Goal: Task Accomplishment & Management: Manage account settings

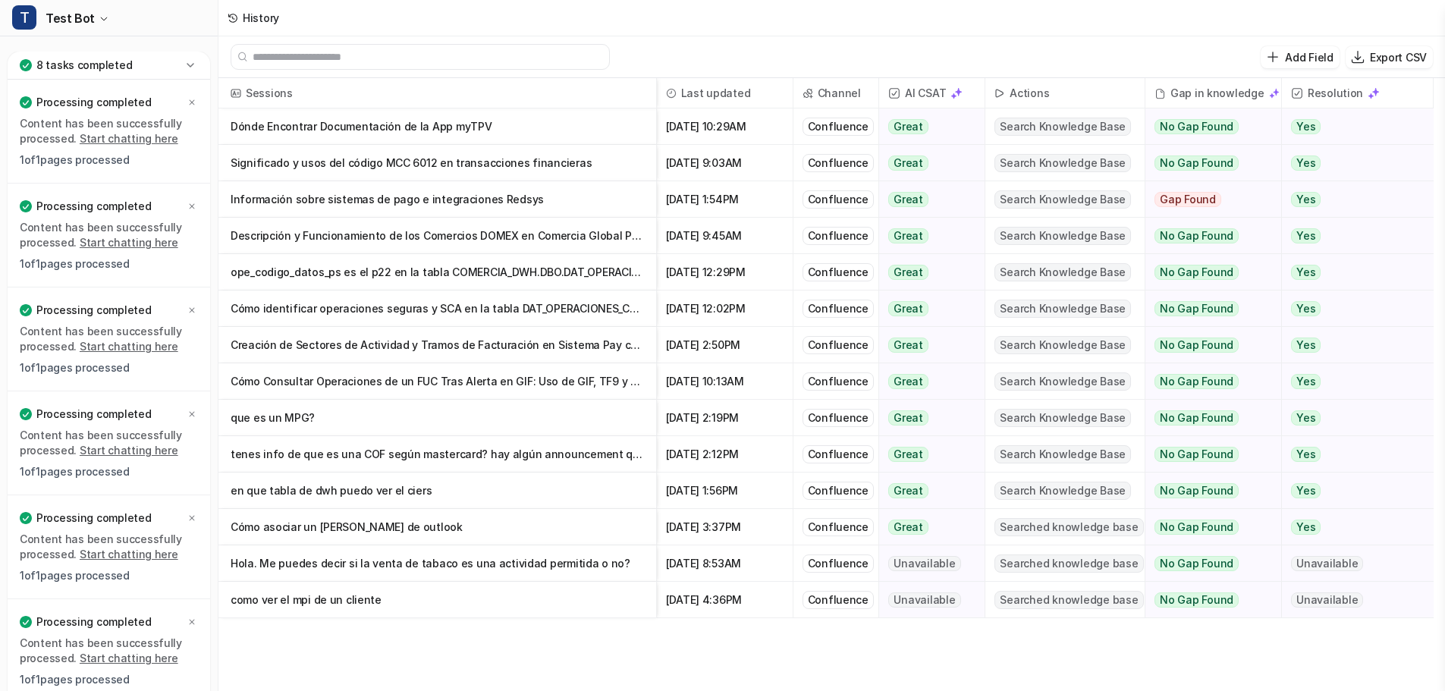
click at [187, 61] on icon at bounding box center [190, 65] width 15 height 15
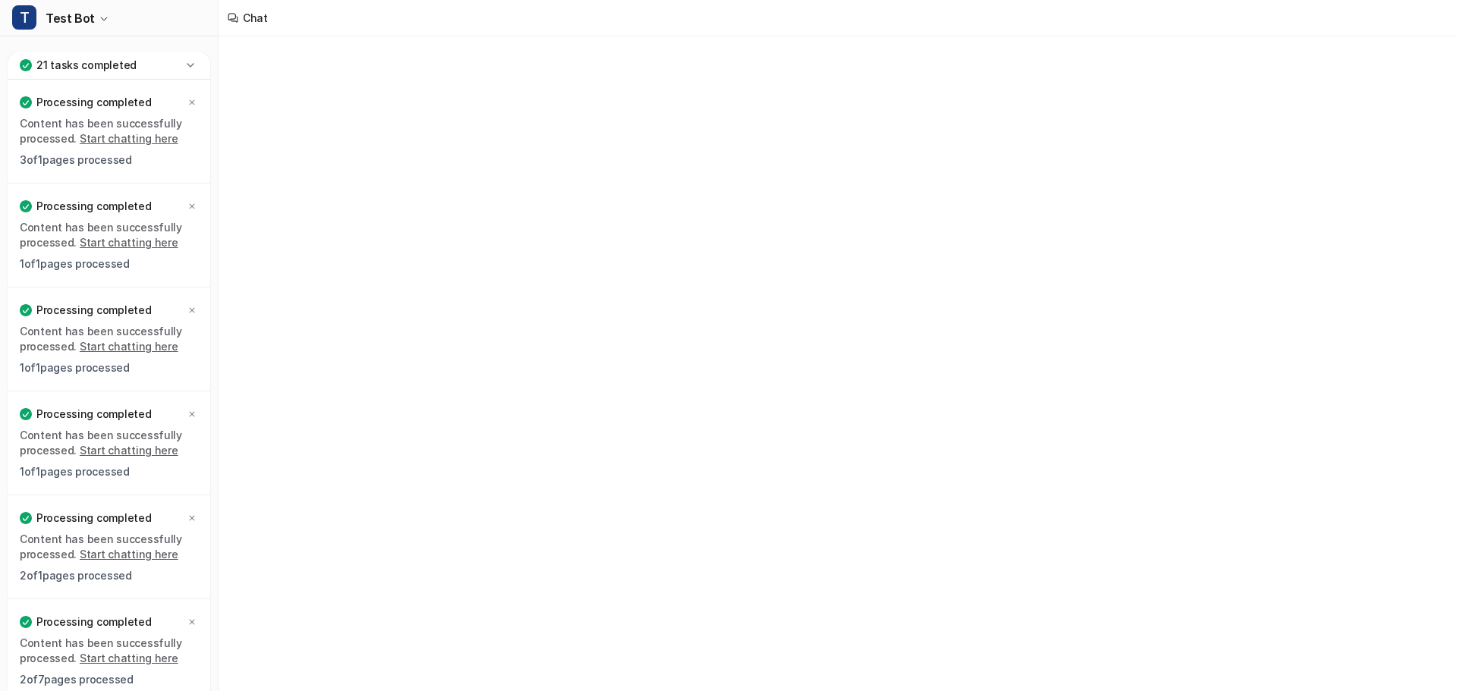
click at [187, 64] on icon at bounding box center [190, 65] width 7 height 4
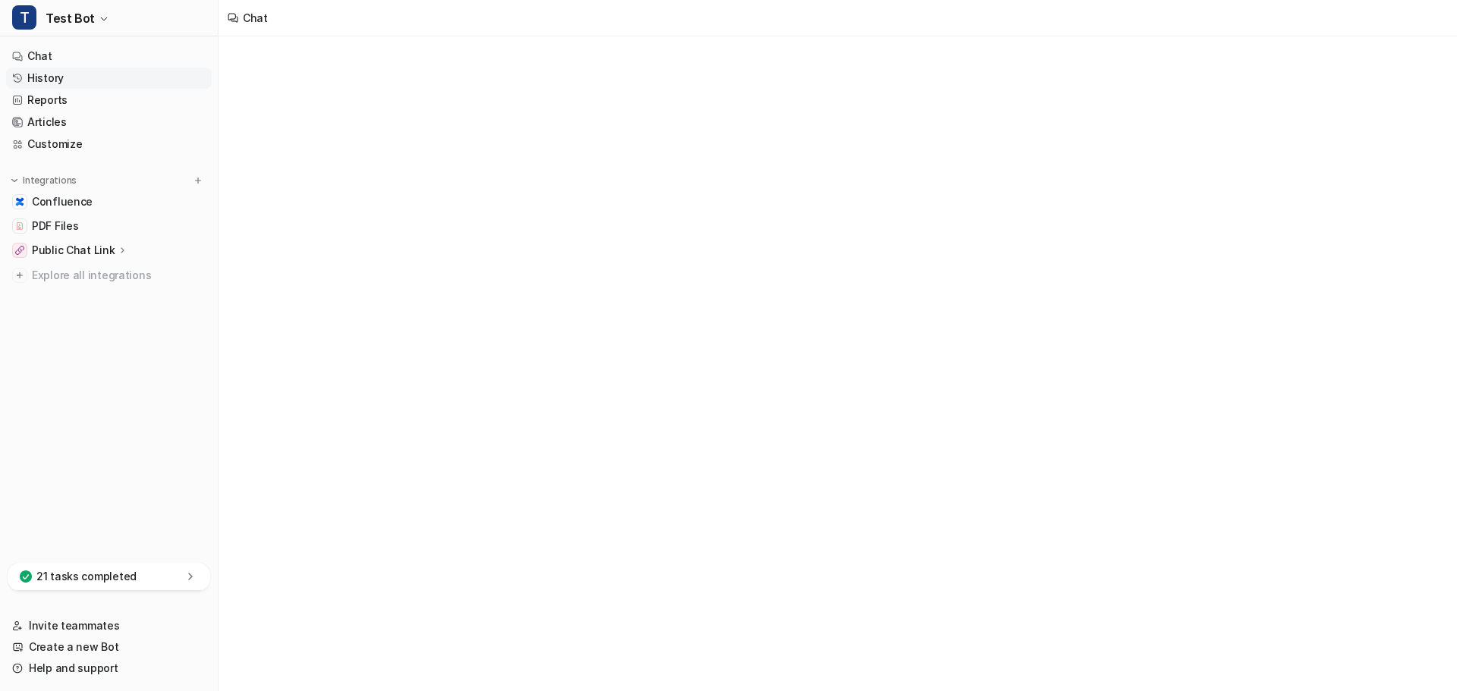
click at [119, 80] on link "History" at bounding box center [109, 78] width 206 height 21
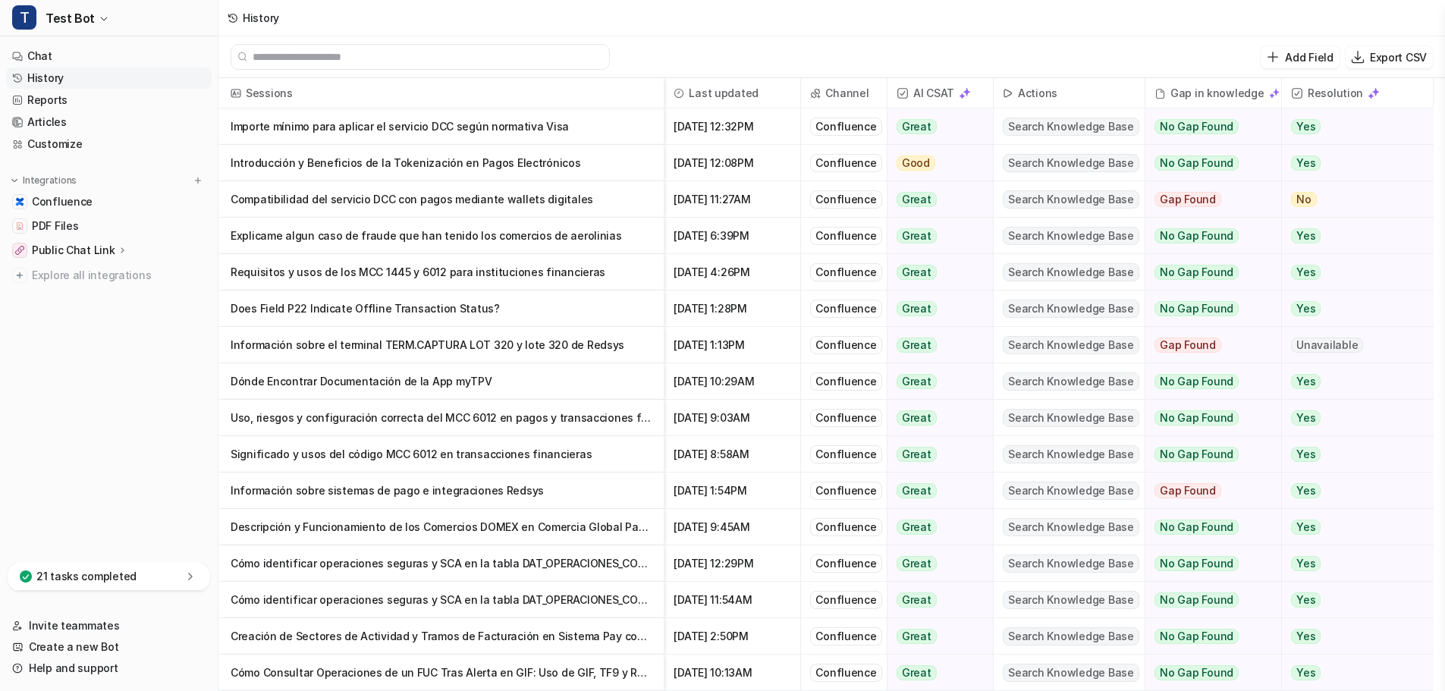
click at [387, 126] on p "Importe mínimo para aplicar el servicio DCC según normativa Visa" at bounding box center [441, 127] width 421 height 36
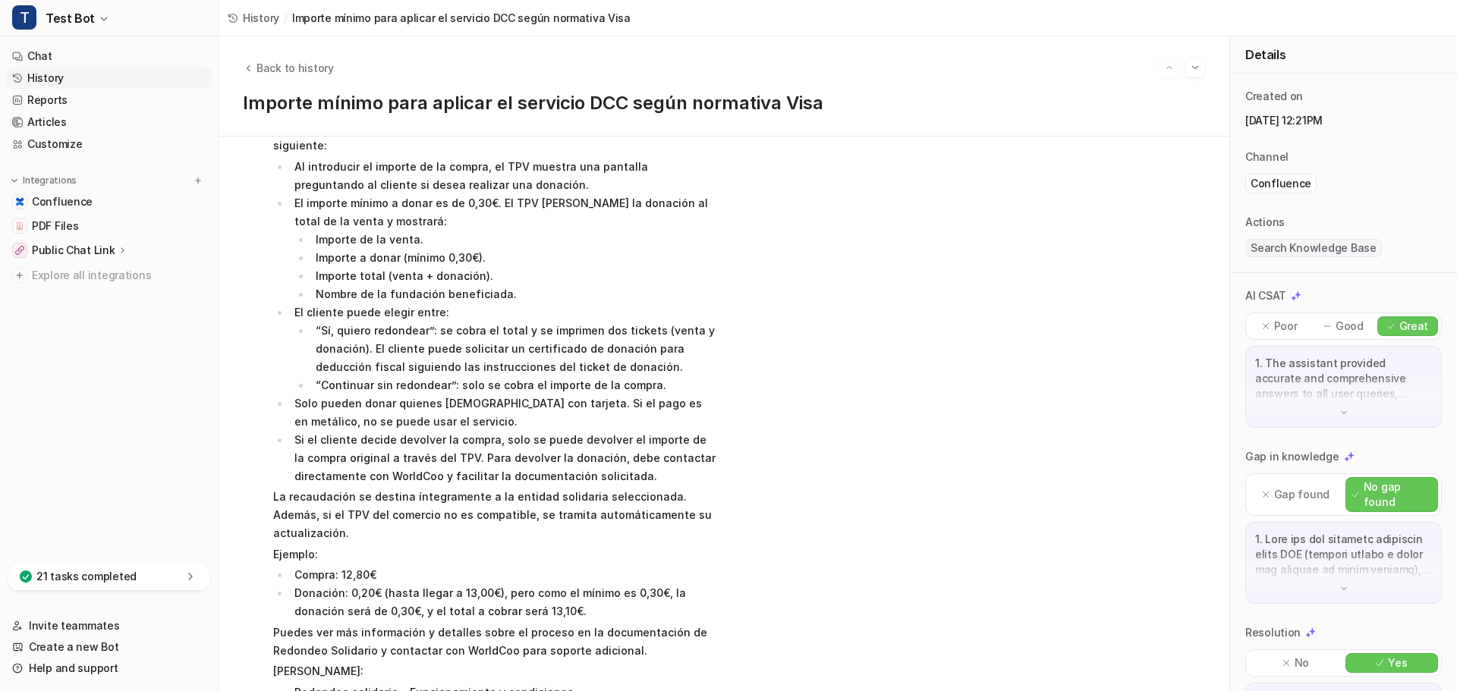
scroll to position [896, 0]
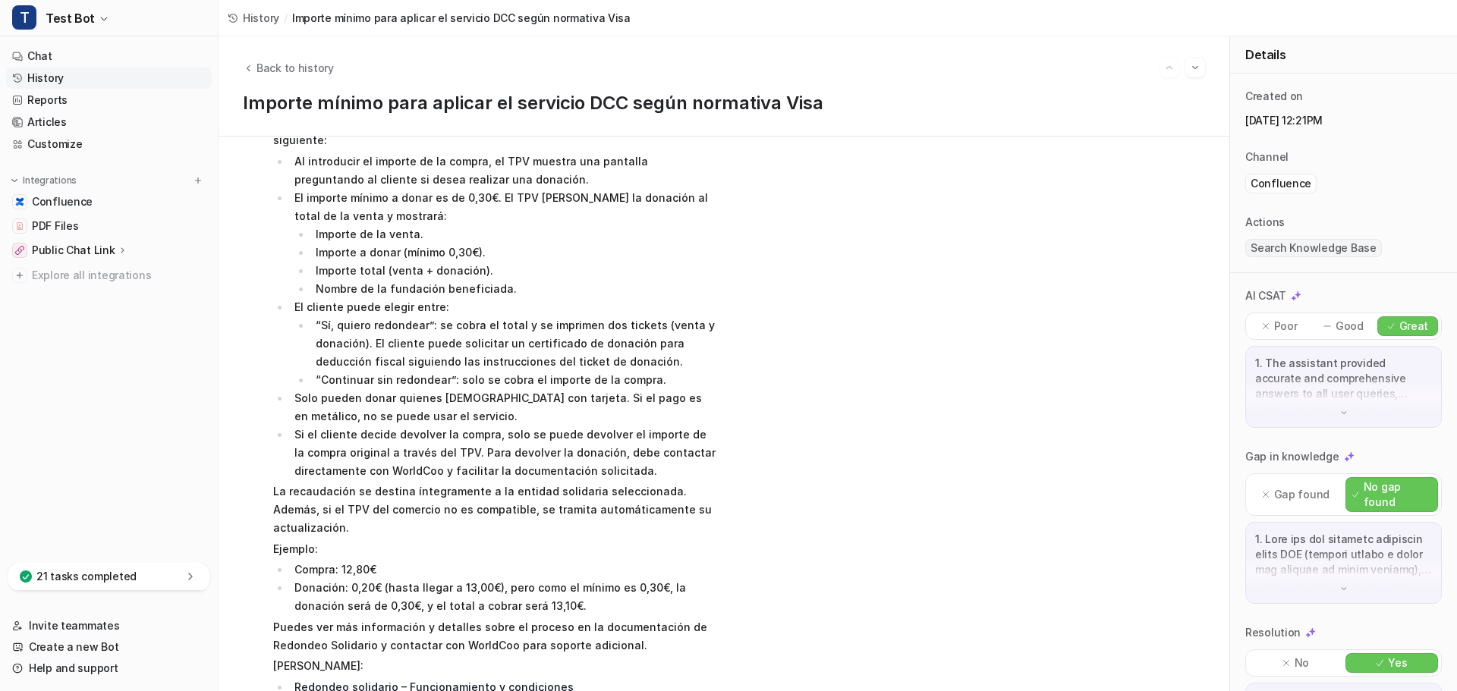
click at [510, 681] on link "Redondeo solidario – Funcionamiento y condiciones" at bounding box center [433, 687] width 279 height 13
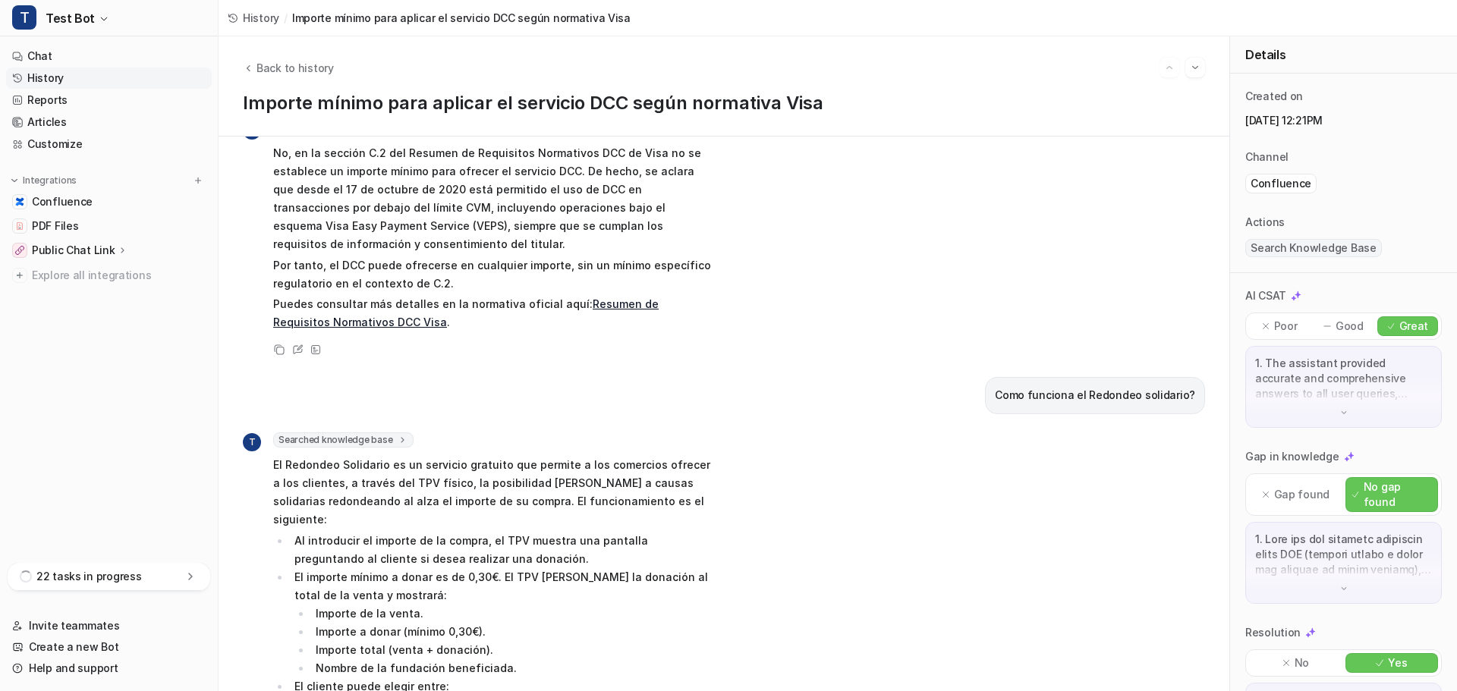
scroll to position [0, 0]
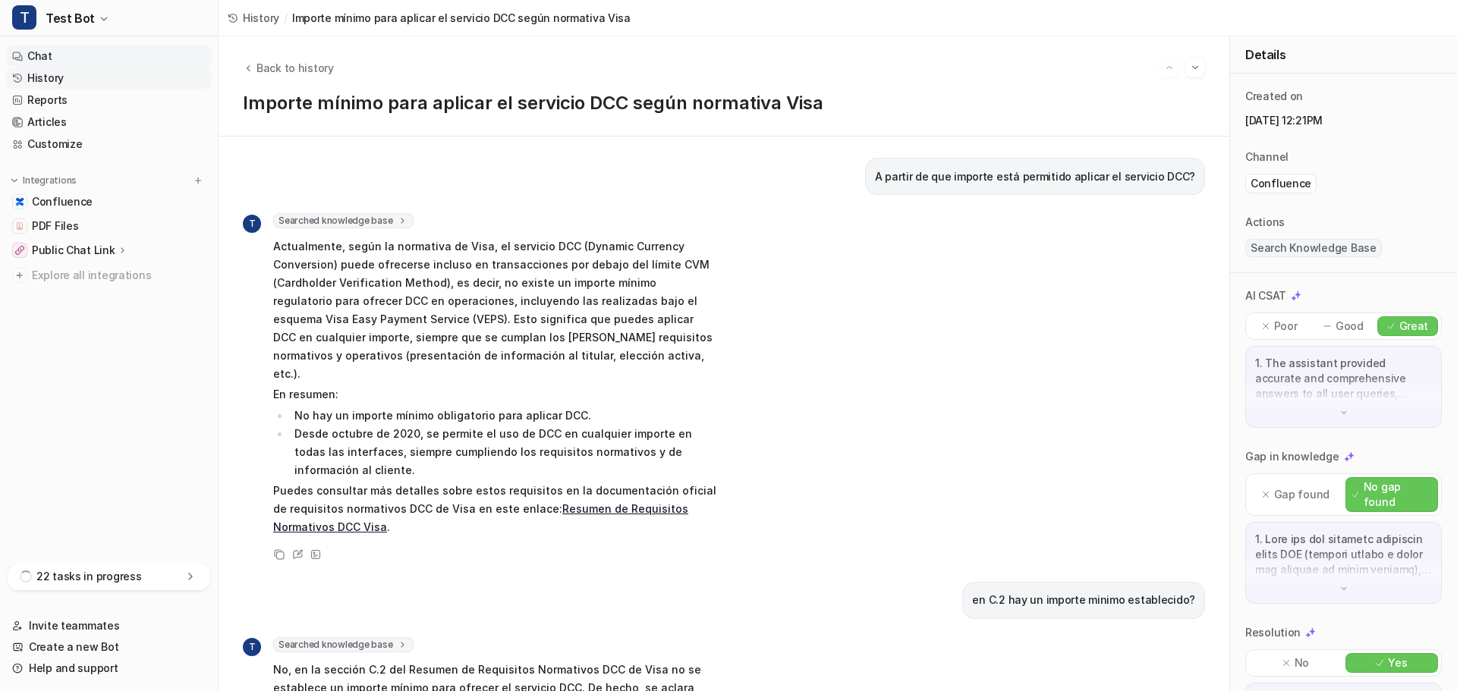
click at [55, 57] on link "Chat" at bounding box center [109, 56] width 206 height 21
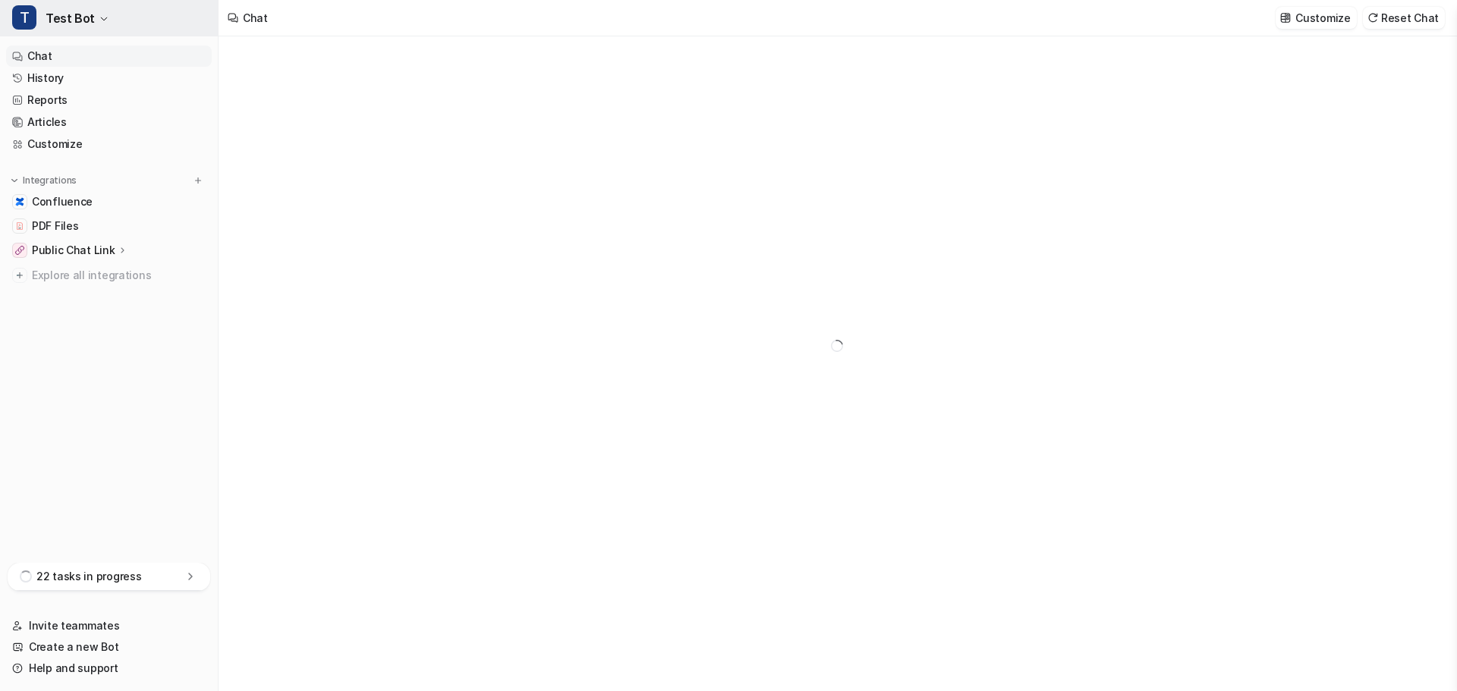
type textarea "**********"
click at [100, 18] on icon "button" at bounding box center [103, 18] width 9 height 9
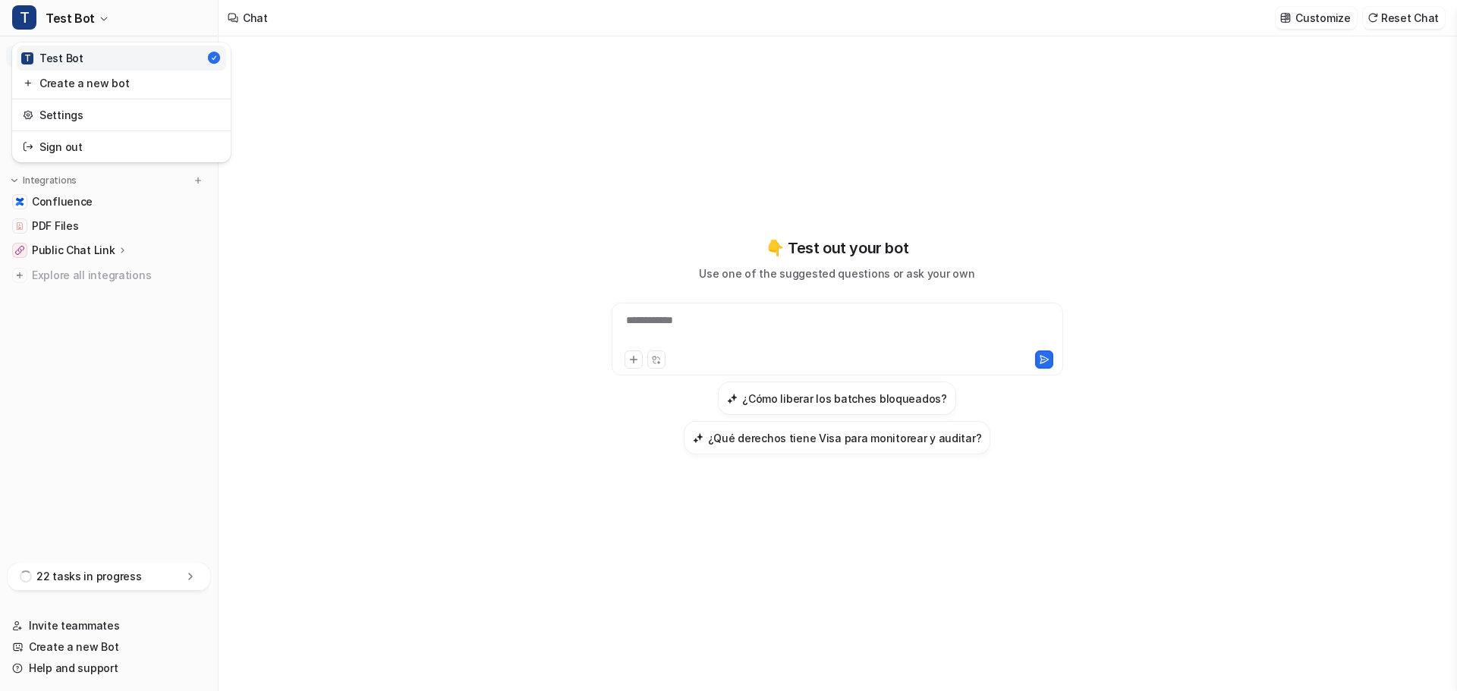
click at [329, 285] on div "**********" at bounding box center [728, 345] width 1457 height 691
click at [99, 205] on link "Confluence" at bounding box center [109, 201] width 206 height 21
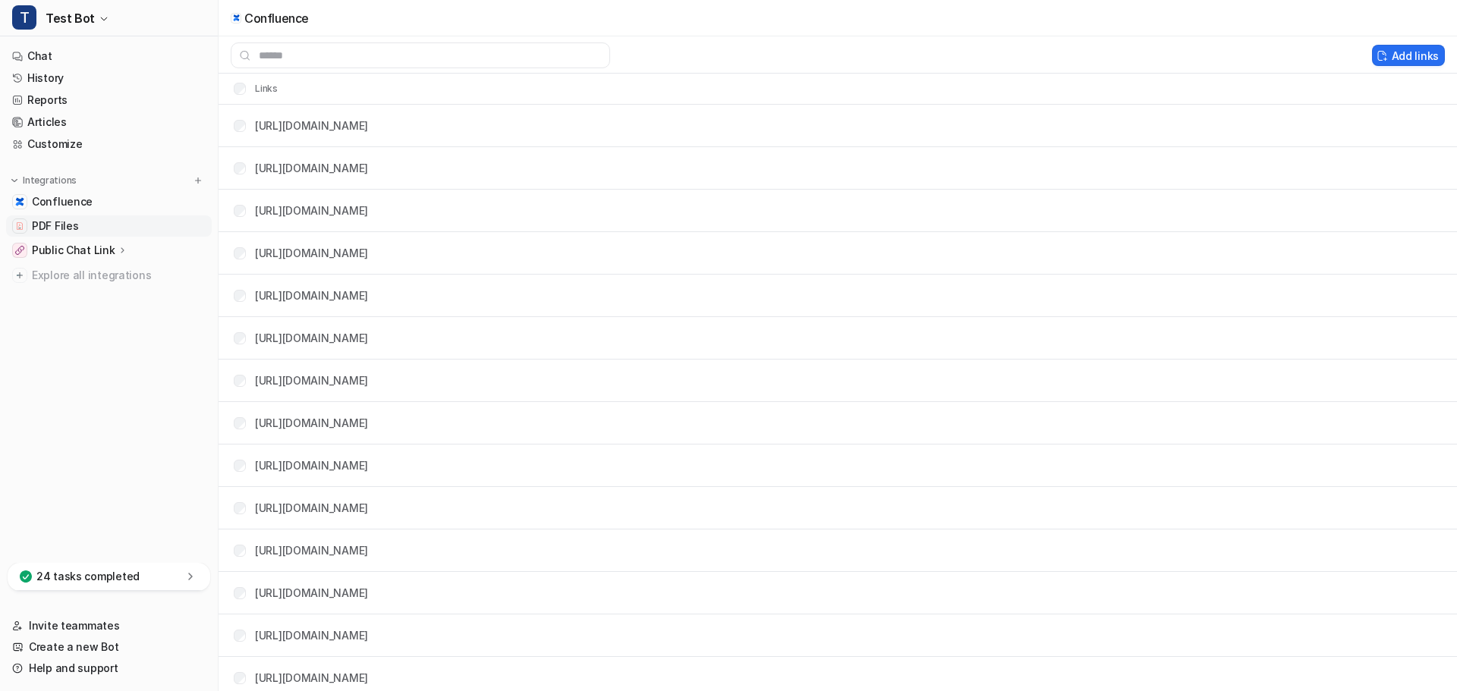
click at [64, 229] on span "PDF Files" at bounding box center [55, 226] width 46 height 15
click at [61, 228] on span "PDF Files" at bounding box center [55, 226] width 46 height 15
click at [51, 52] on link "Chat" at bounding box center [109, 56] width 206 height 21
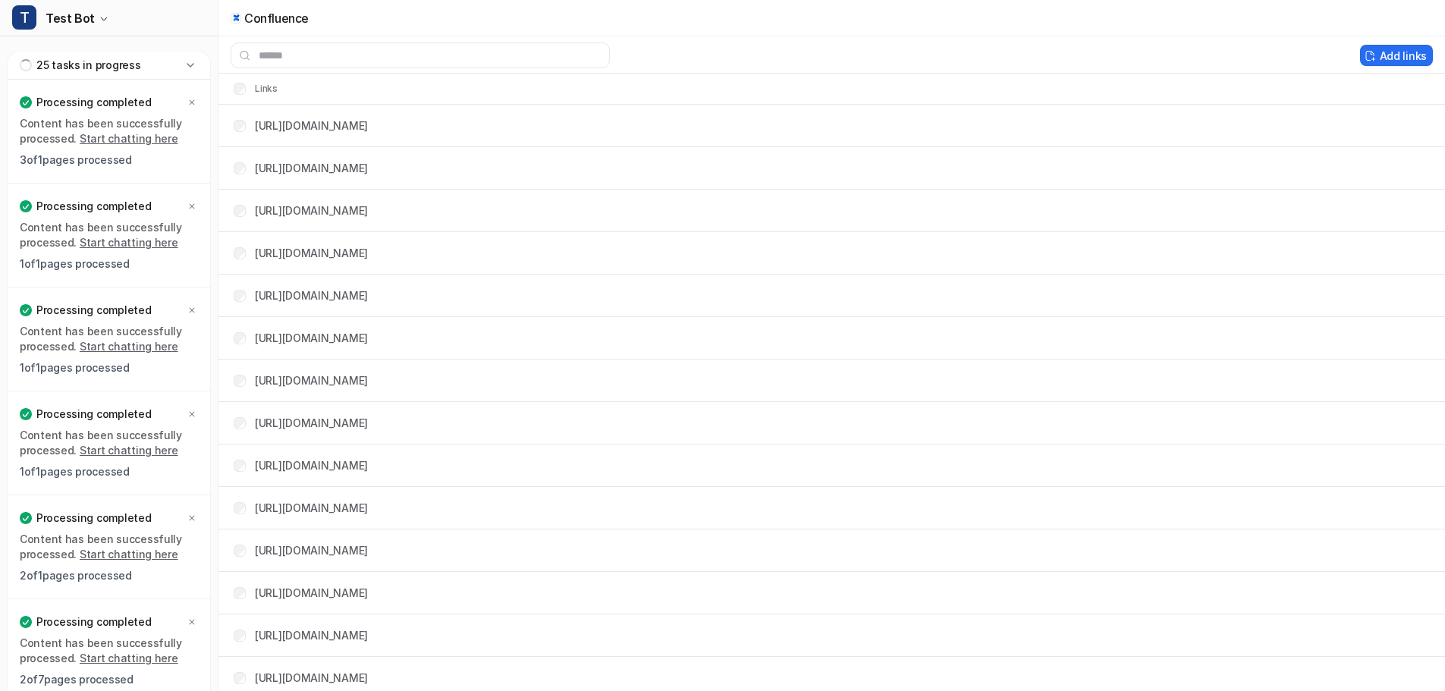
click at [193, 64] on icon at bounding box center [190, 65] width 7 height 4
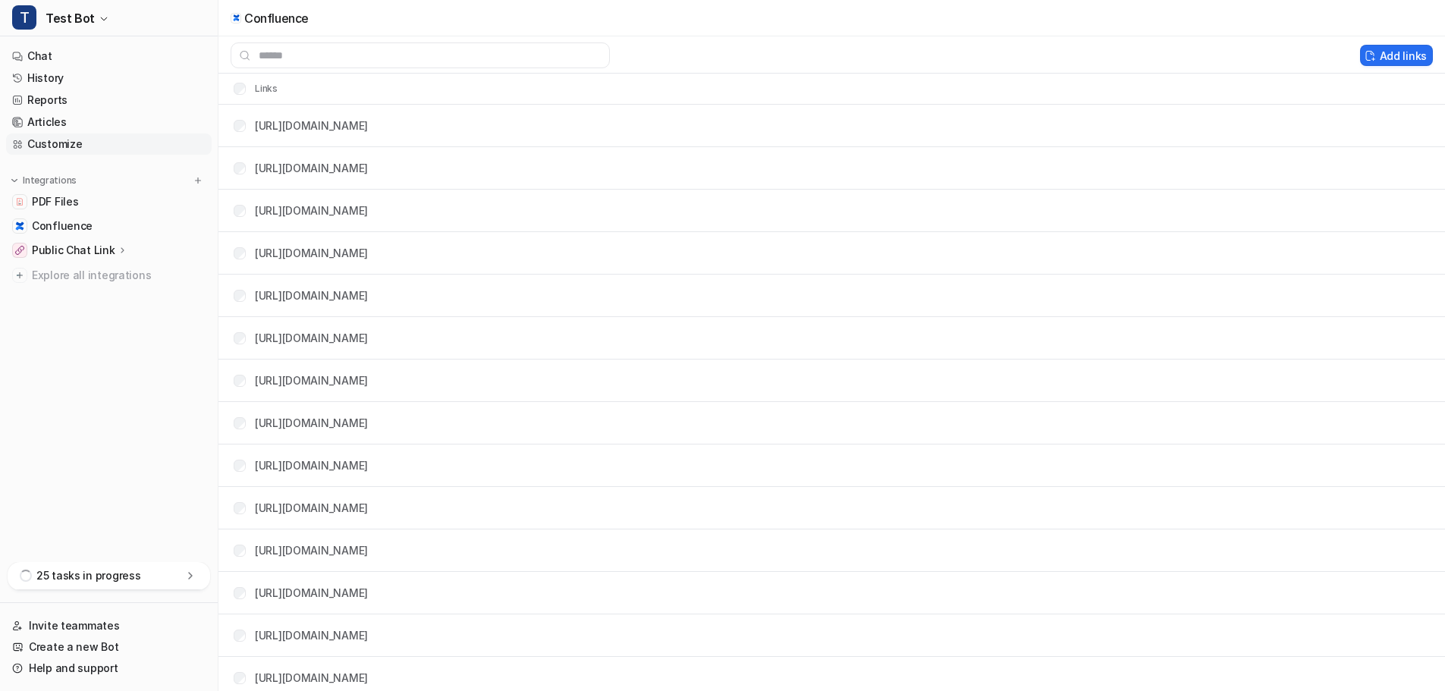
click at [73, 144] on link "Customize" at bounding box center [109, 144] width 206 height 21
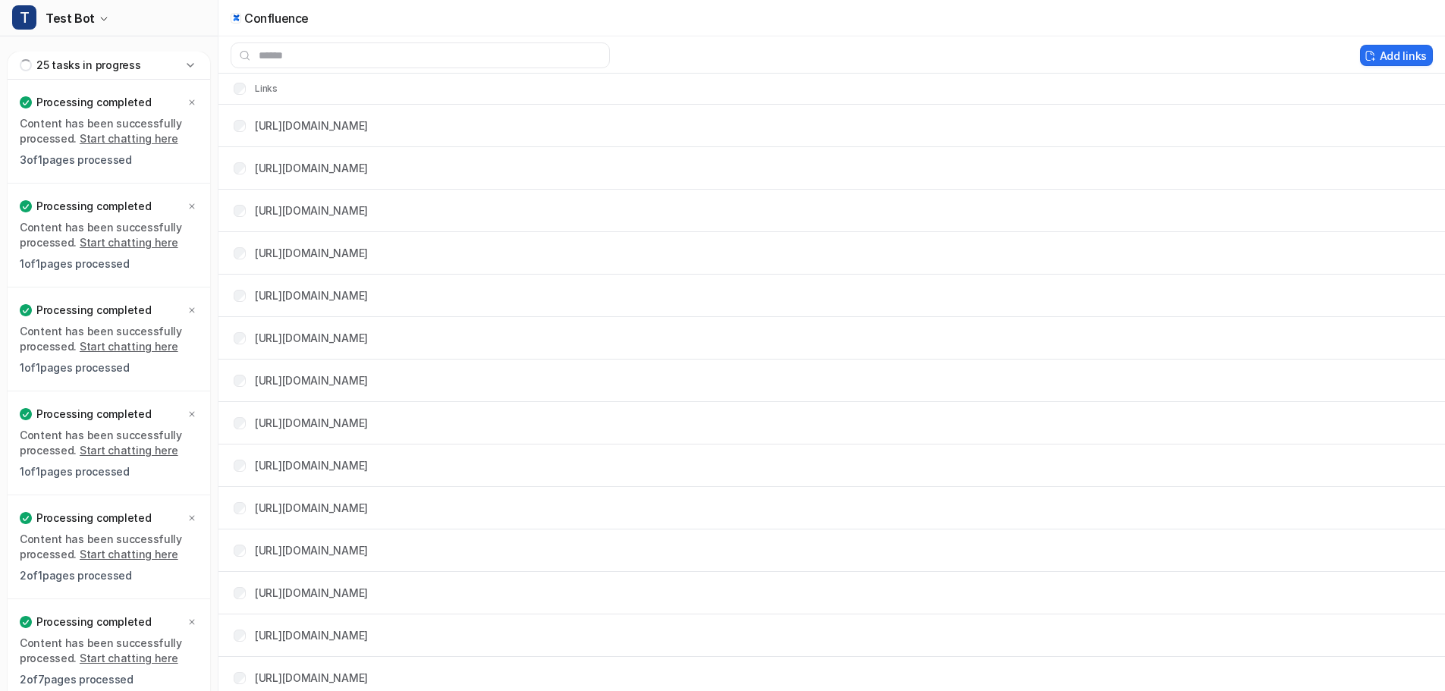
click at [193, 68] on icon at bounding box center [190, 65] width 15 height 15
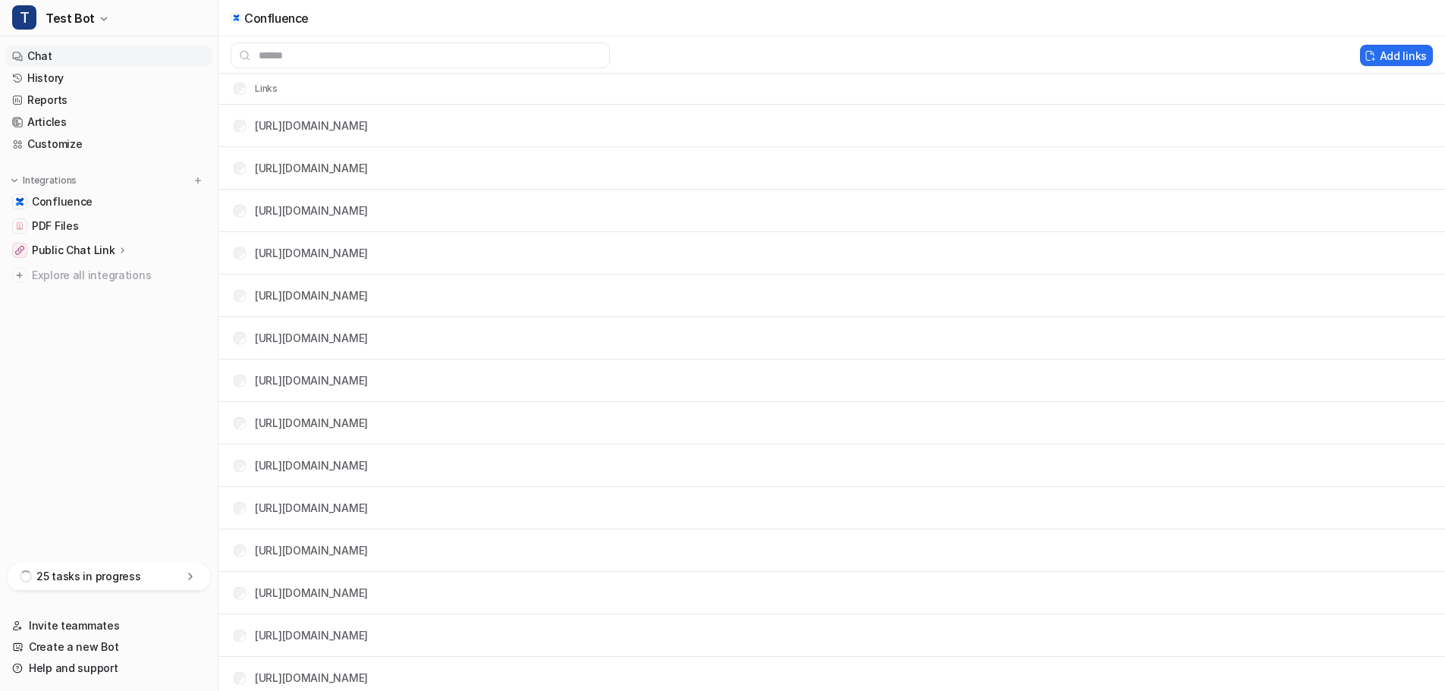
click at [39, 57] on link "Chat" at bounding box center [109, 56] width 206 height 21
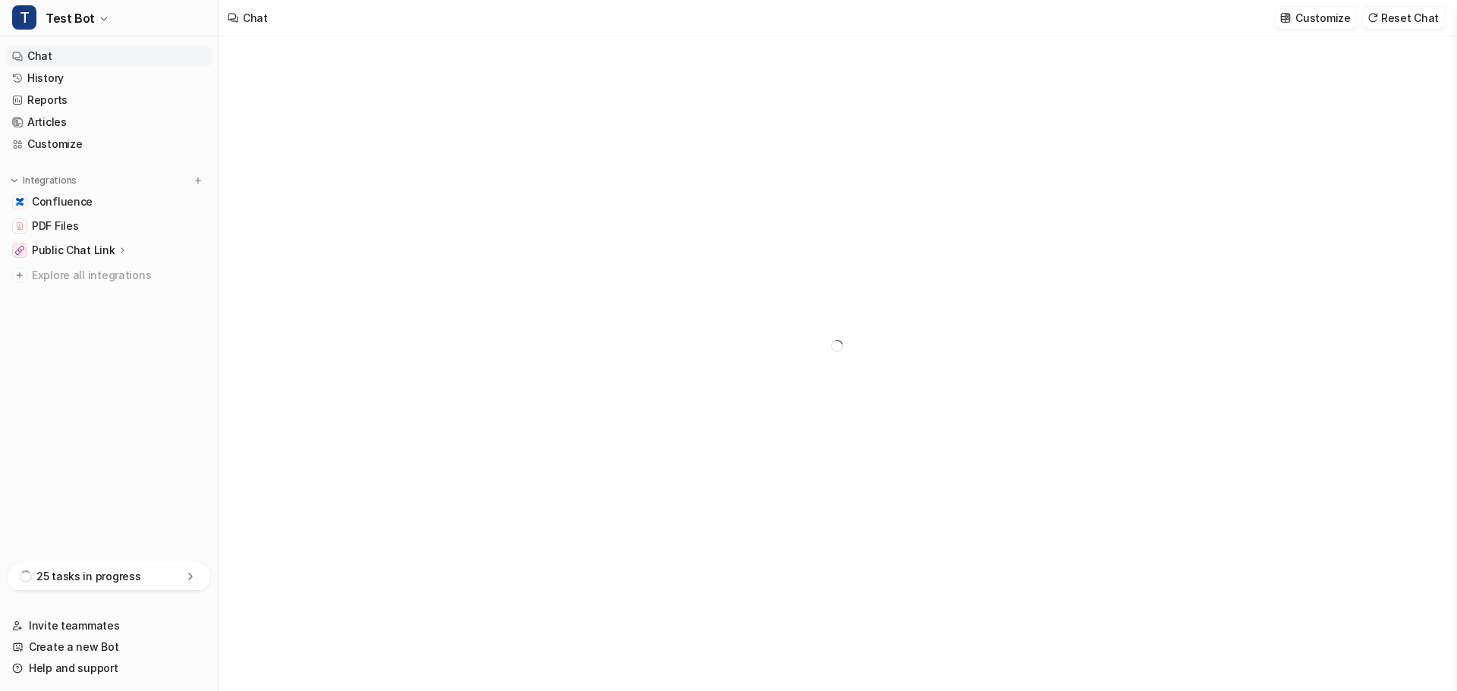
type textarea "**********"
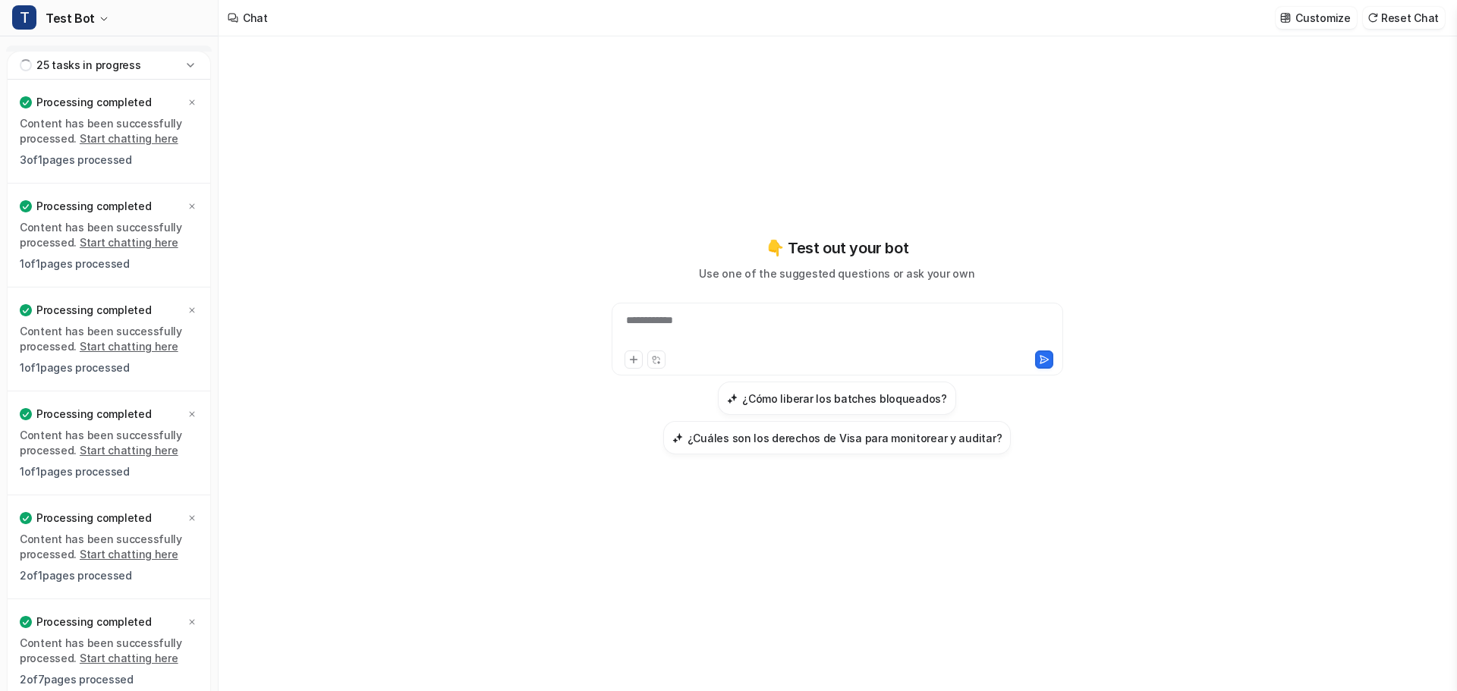
type textarea "**********"
click at [188, 66] on icon at bounding box center [190, 65] width 15 height 15
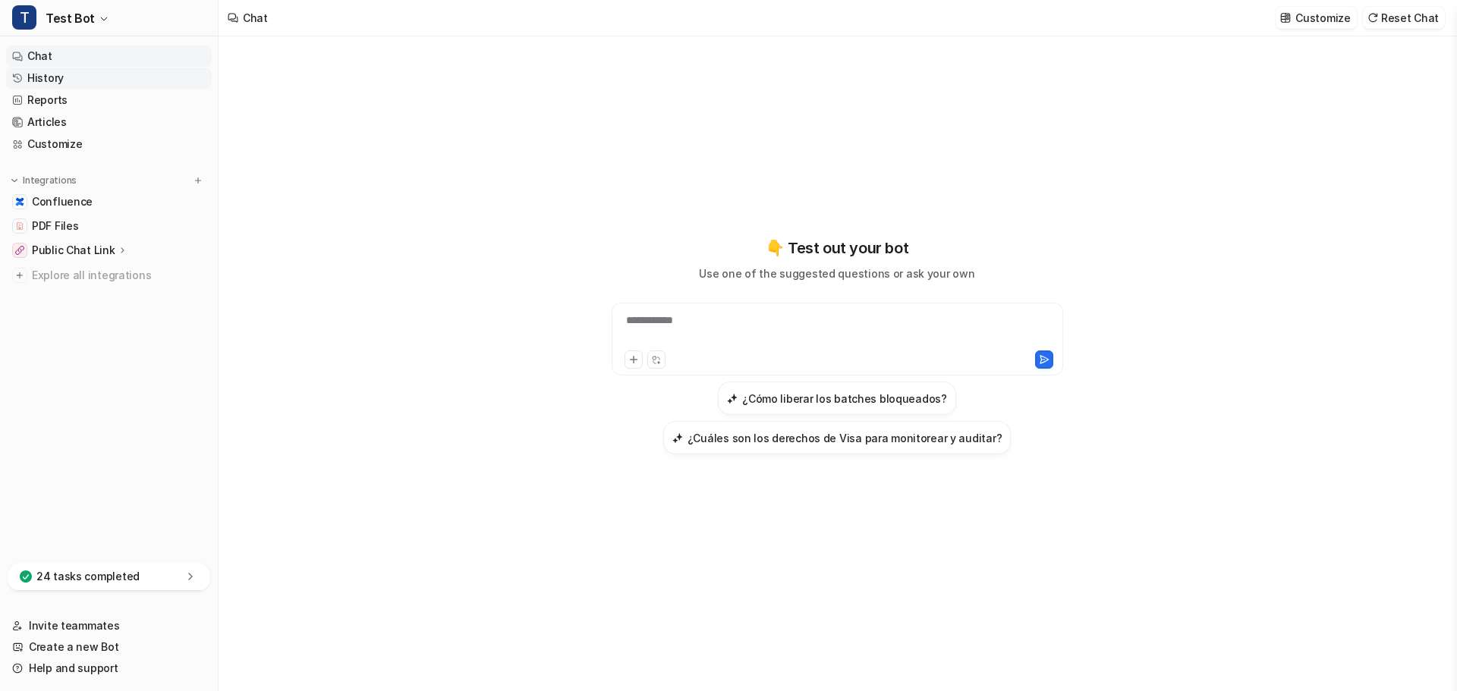
click at [56, 78] on link "History" at bounding box center [109, 78] width 206 height 21
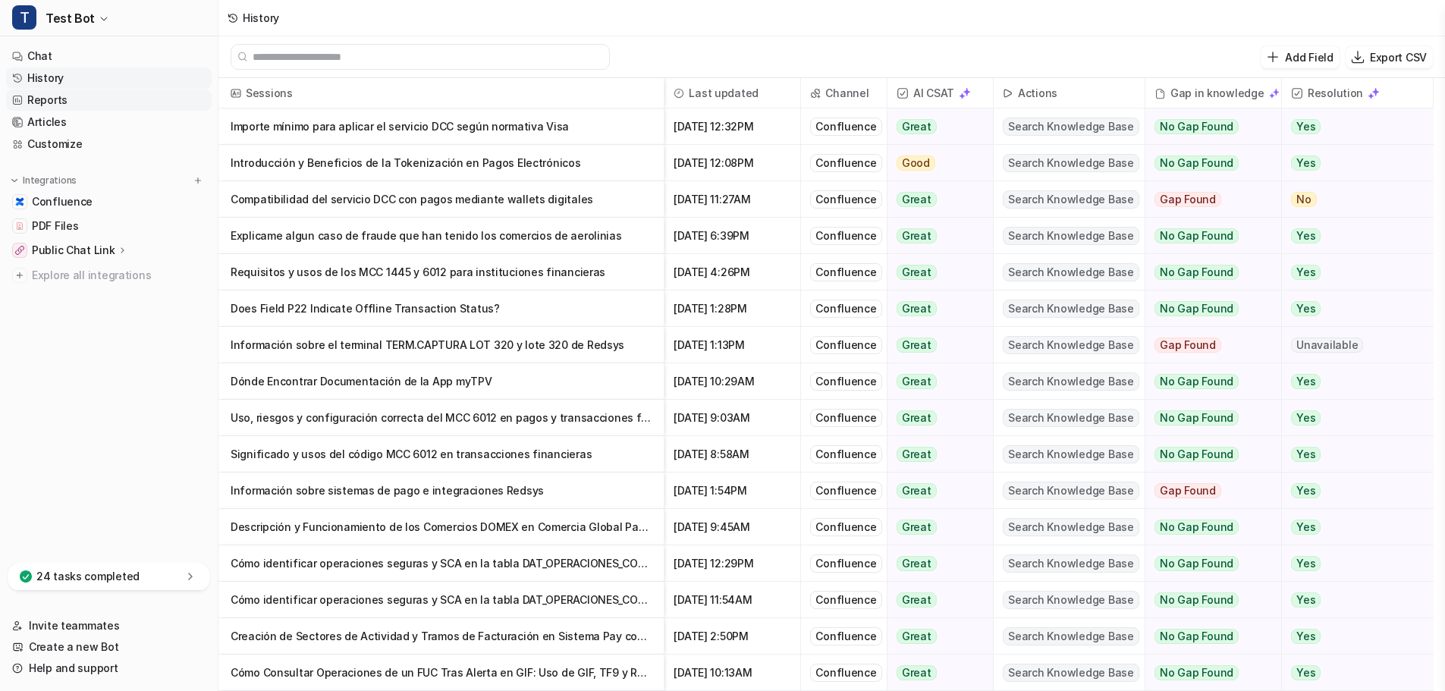
click at [55, 101] on link "Reports" at bounding box center [109, 100] width 206 height 21
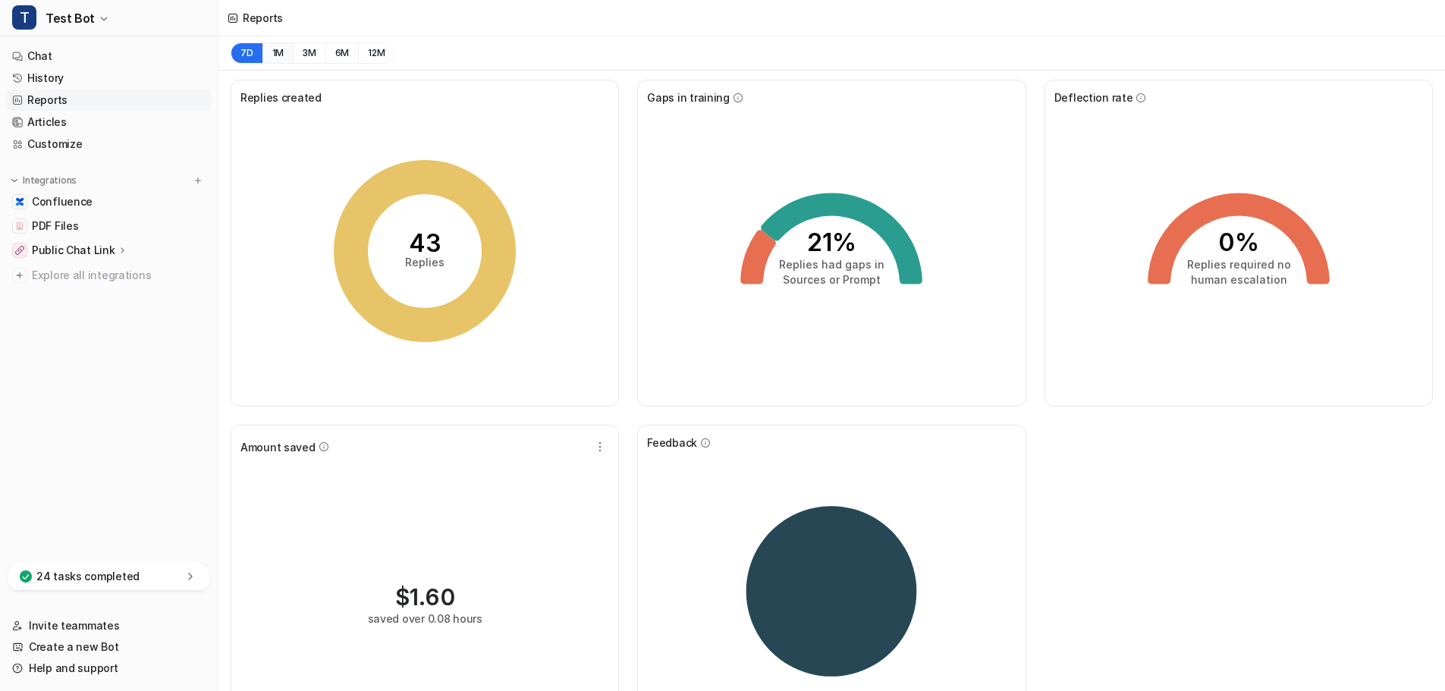
click at [276, 55] on button "1M" at bounding box center [278, 52] width 31 height 21
click at [311, 60] on button "3M" at bounding box center [309, 52] width 33 height 21
click at [431, 264] on tspan "Replies" at bounding box center [424, 262] width 39 height 13
click at [301, 115] on div "139 Replies" at bounding box center [425, 250] width 369 height 291
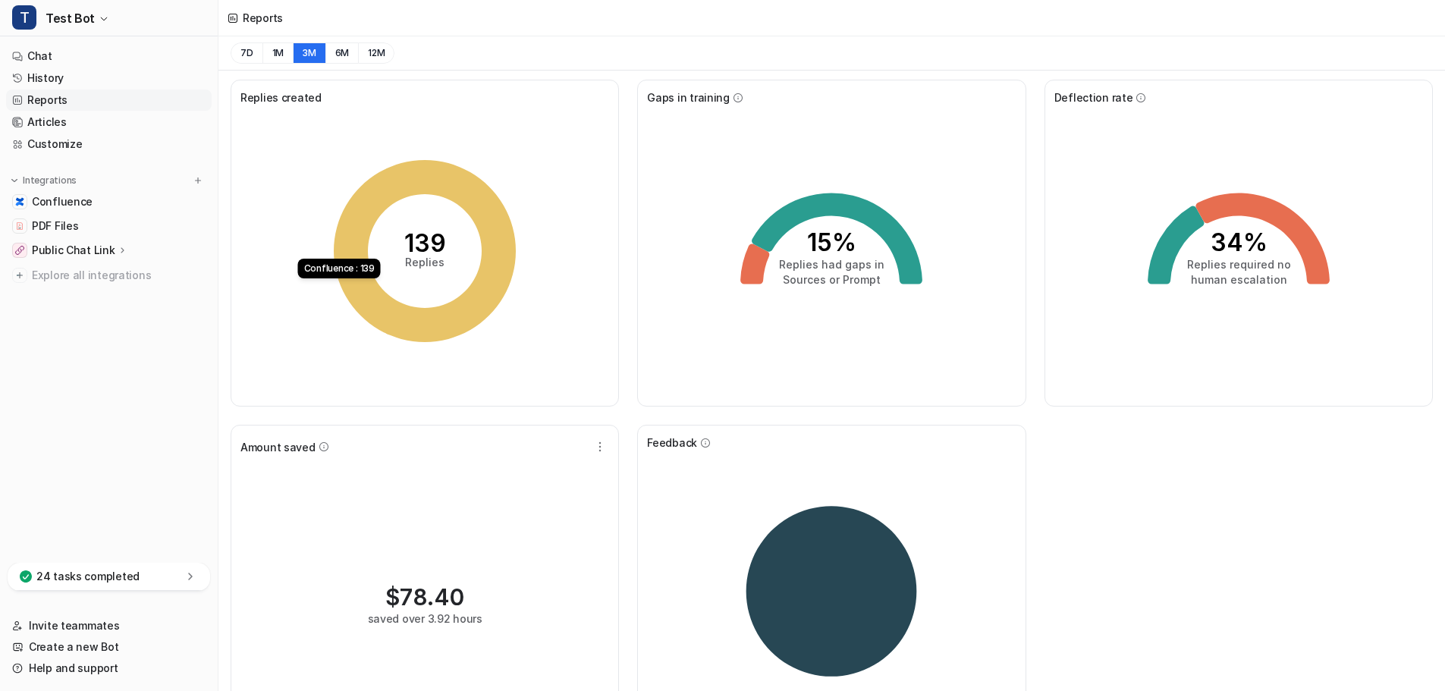
click at [510, 208] on icon "139 Replies" at bounding box center [425, 251] width 228 height 228
click at [199, 181] on img at bounding box center [198, 180] width 11 height 11
click at [198, 181] on img at bounding box center [198, 180] width 11 height 11
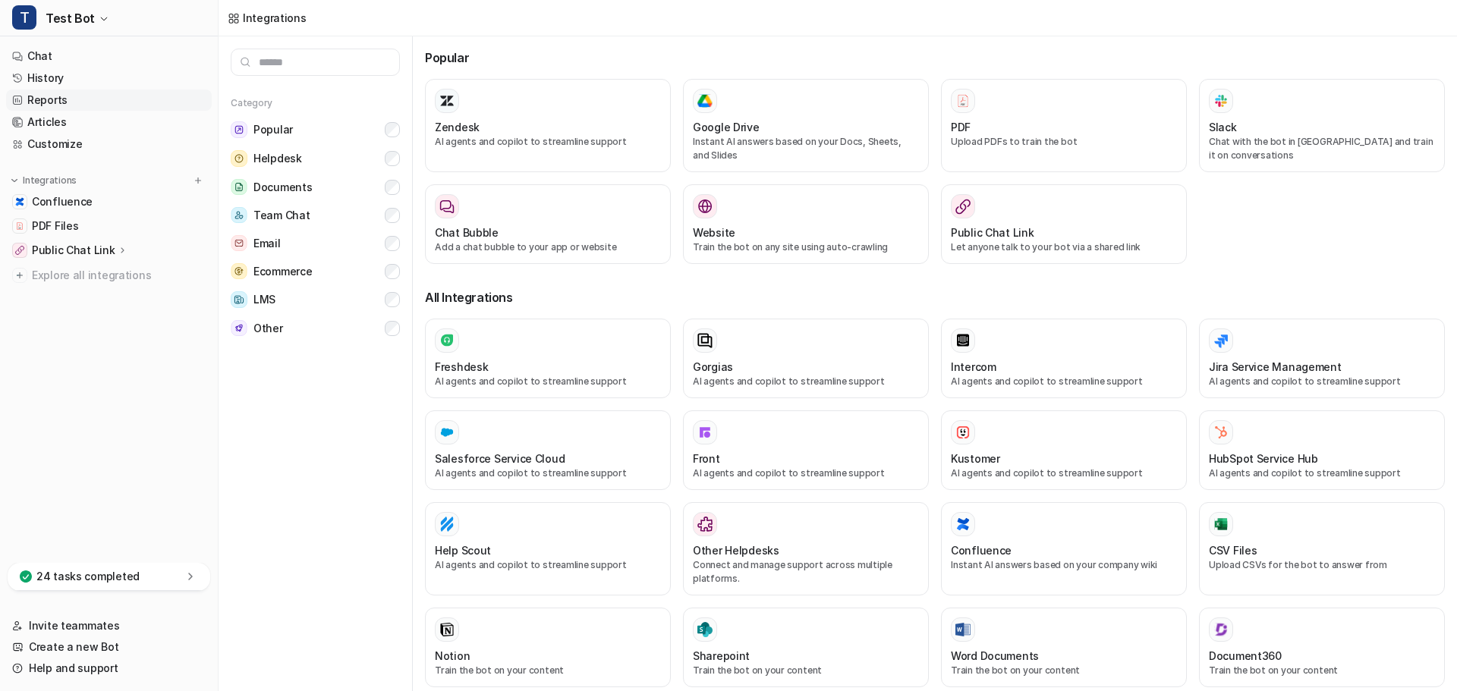
click at [44, 104] on link "Reports" at bounding box center [109, 100] width 206 height 21
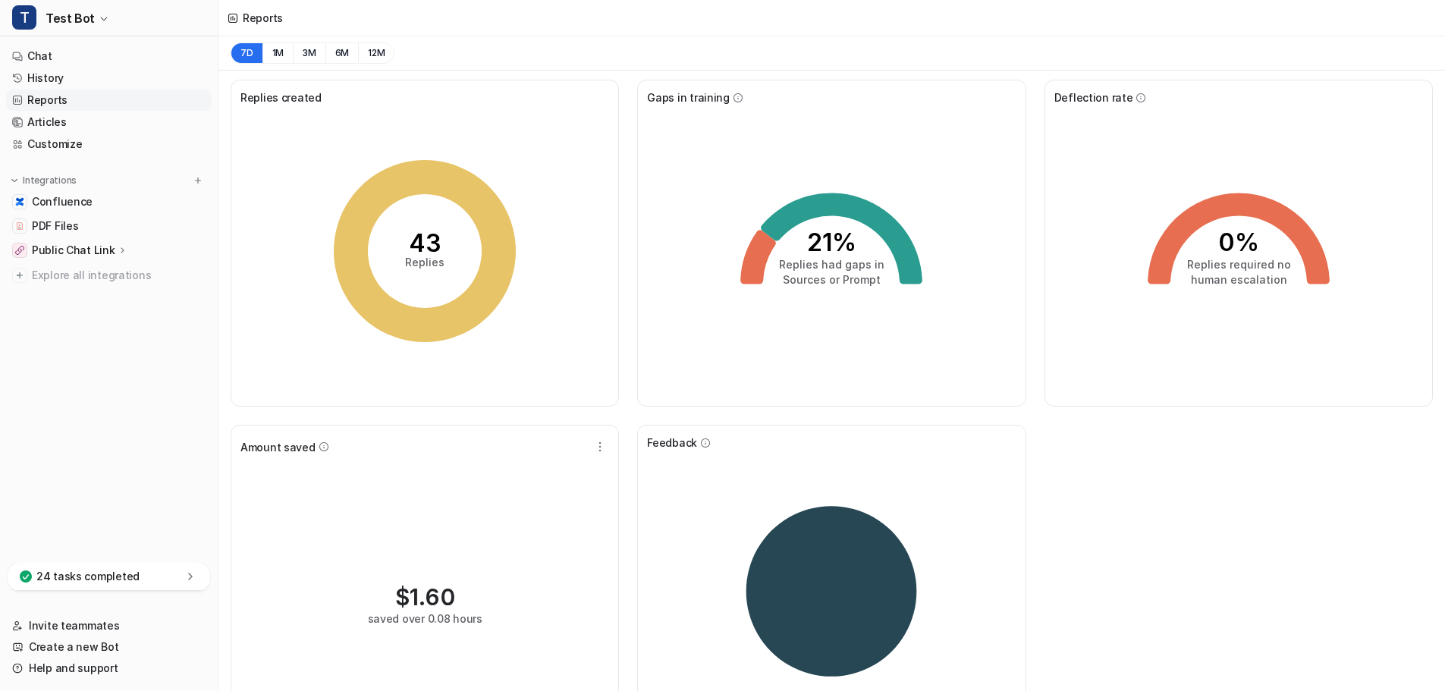
click at [236, 17] on icon at bounding box center [233, 18] width 11 height 11
drag, startPoint x: 818, startPoint y: 244, endPoint x: 844, endPoint y: 243, distance: 25.8
click at [844, 243] on tspan "21%" at bounding box center [831, 243] width 49 height 30
click at [952, 246] on div "21% Replies had gaps in Sources or Prompt" at bounding box center [831, 250] width 369 height 291
click at [61, 124] on link "Articles" at bounding box center [109, 122] width 206 height 21
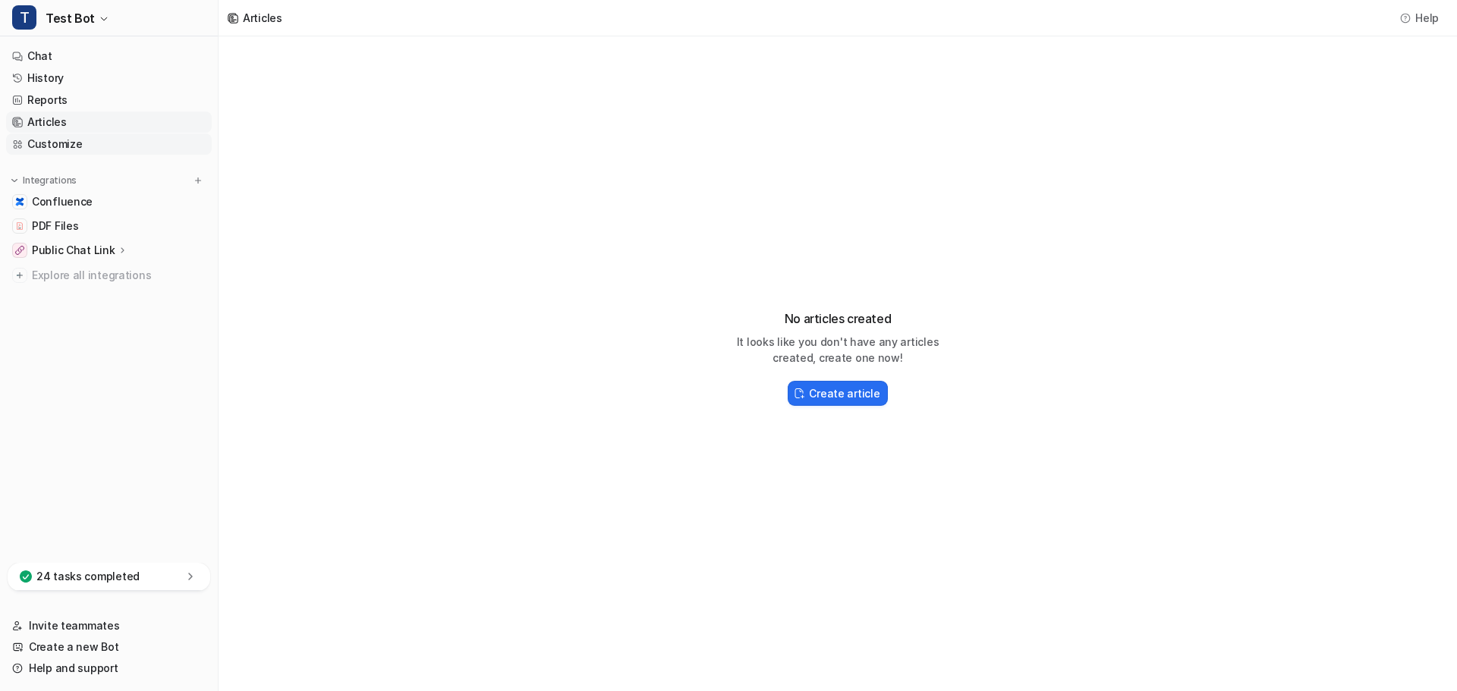
click at [49, 143] on link "Customize" at bounding box center [109, 144] width 206 height 21
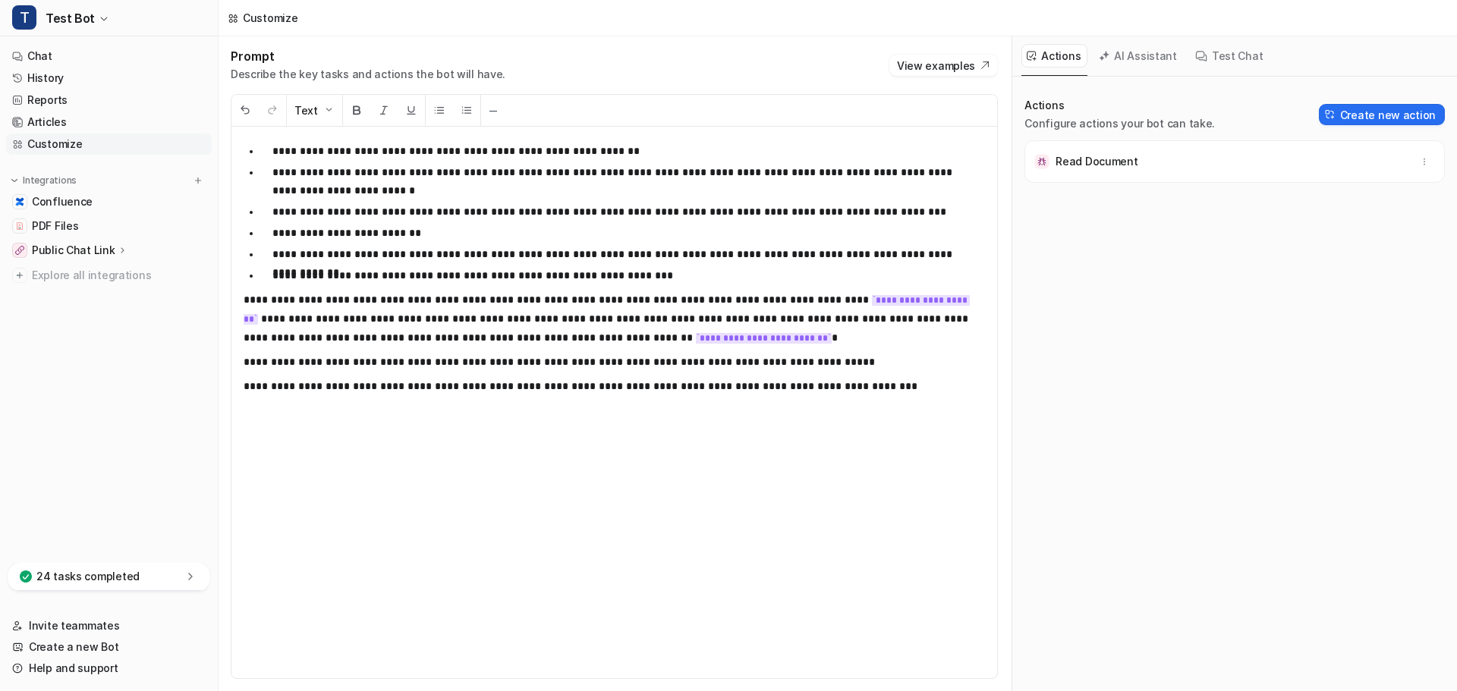
click at [1121, 58] on button "AI Assistant" at bounding box center [1138, 56] width 90 height 24
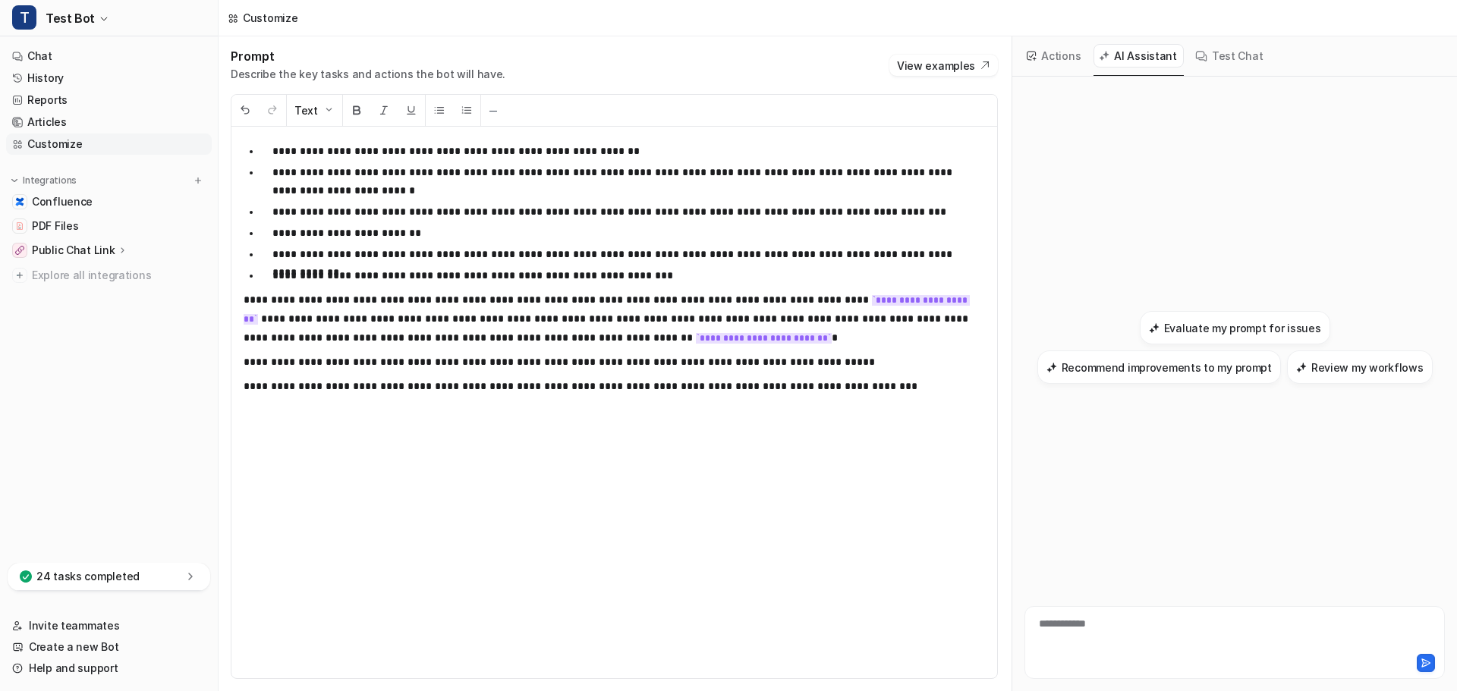
click at [1211, 59] on button "Test Chat" at bounding box center [1230, 56] width 80 height 24
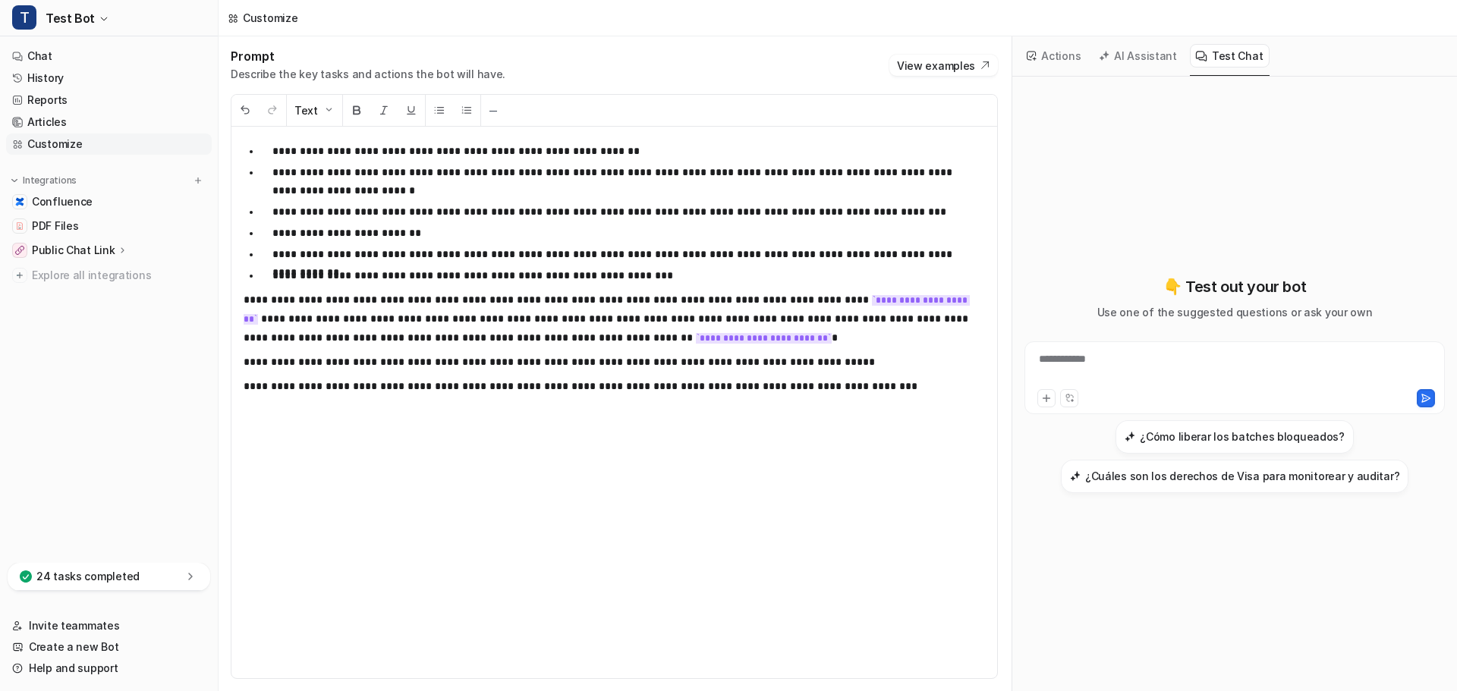
click at [1055, 58] on button "Actions" at bounding box center [1054, 56] width 66 height 24
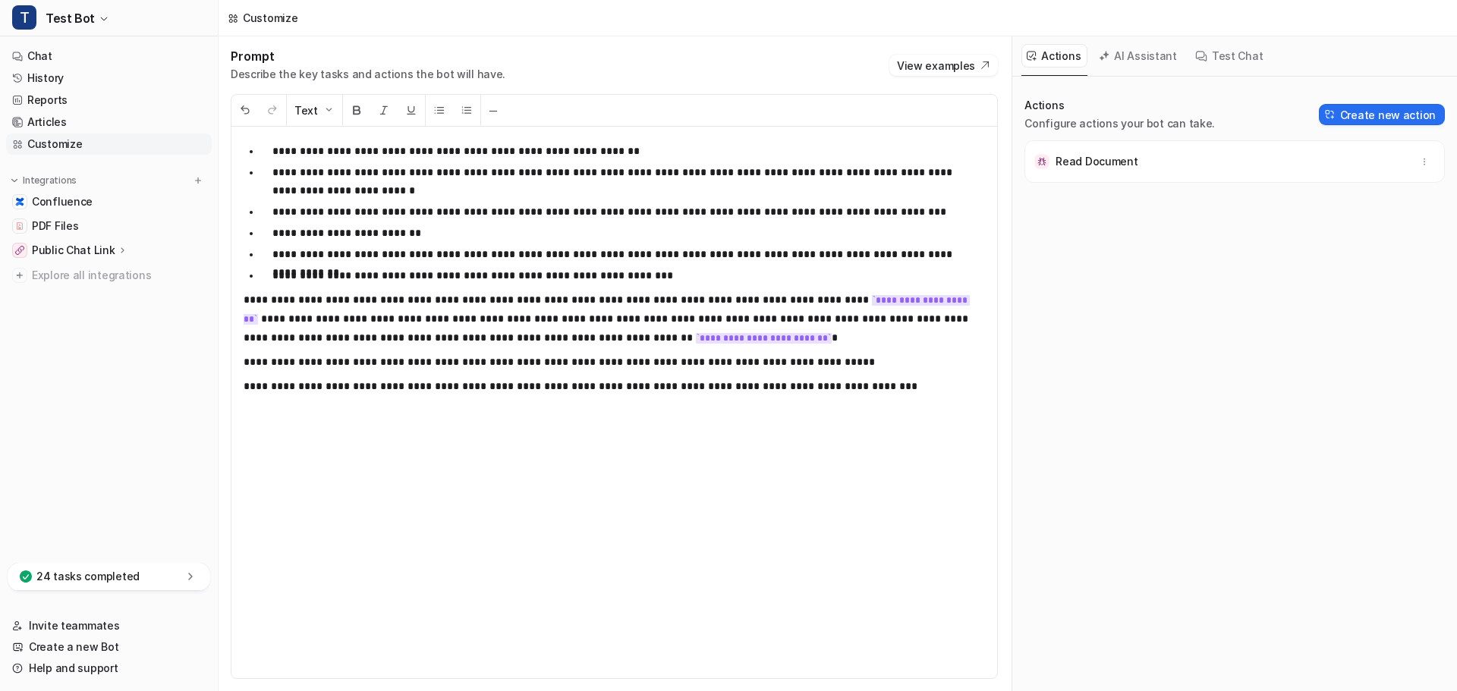
click at [328, 436] on div "**********" at bounding box center [614, 403] width 766 height 552
click at [99, 20] on icon "button" at bounding box center [103, 18] width 9 height 9
click at [75, 114] on link "Settings" at bounding box center [121, 114] width 209 height 25
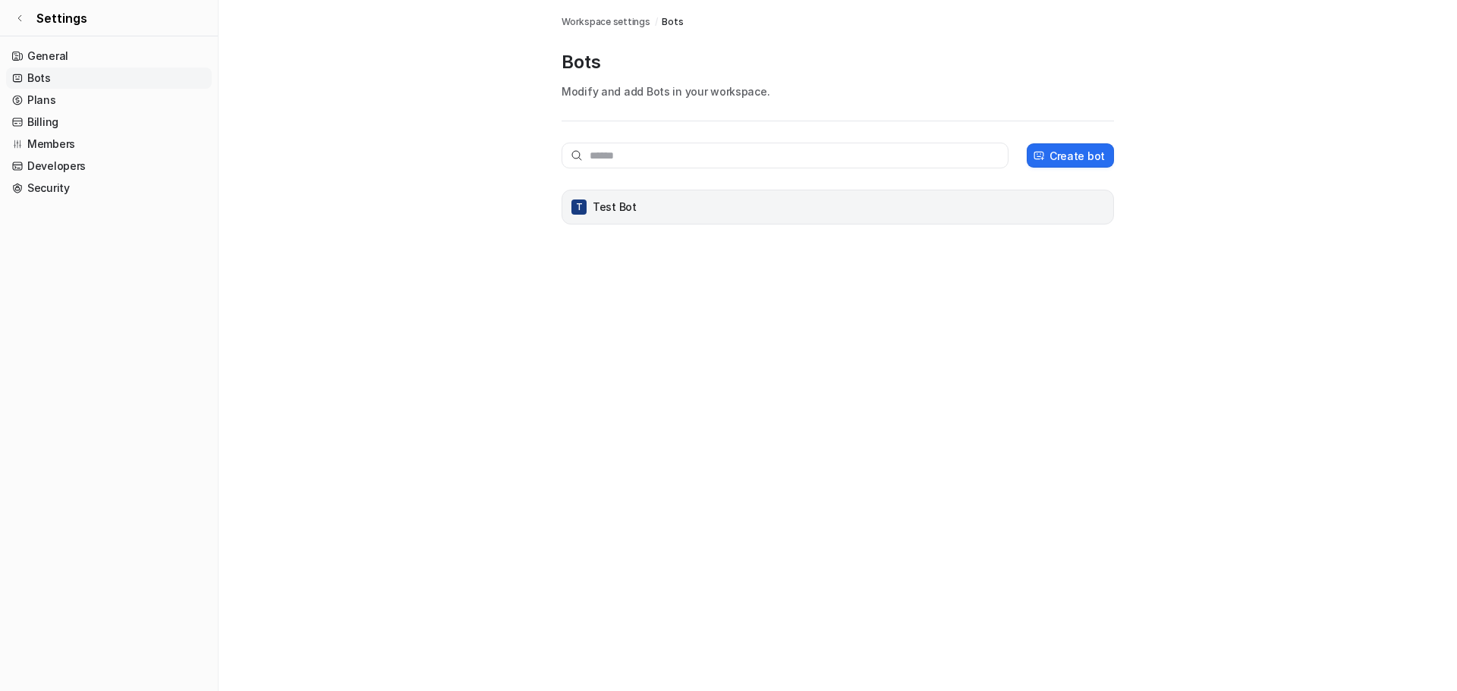
click at [637, 209] on div "T Test Bot" at bounding box center [837, 207] width 539 height 21
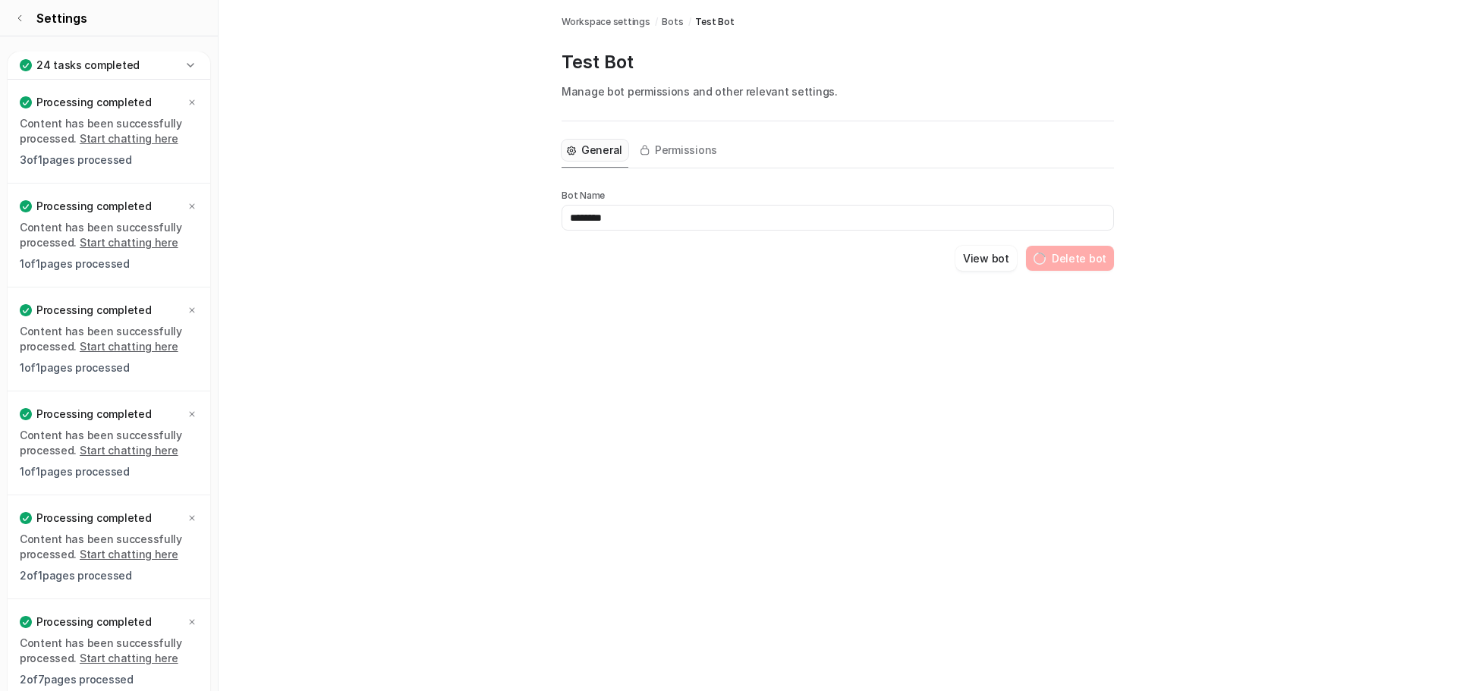
click at [192, 58] on icon at bounding box center [190, 65] width 15 height 15
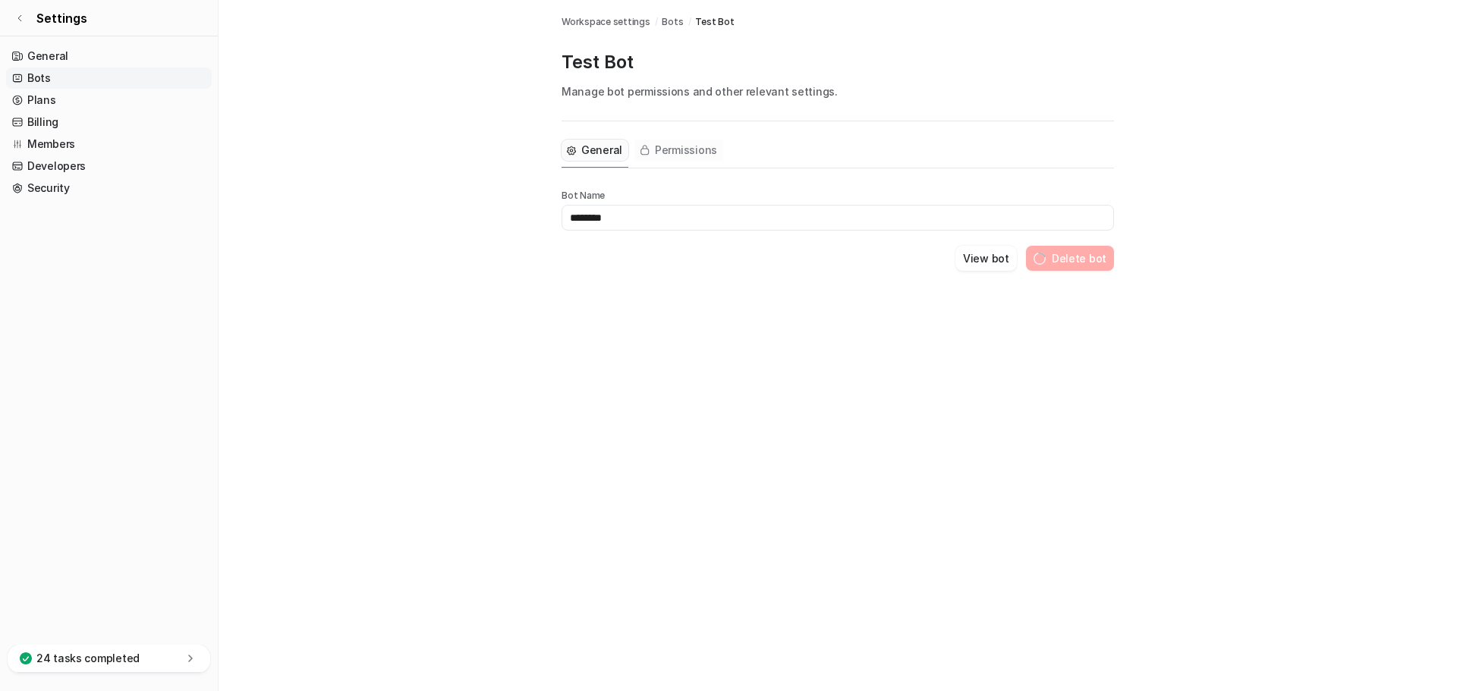
click at [687, 149] on span "Permissions" at bounding box center [686, 150] width 62 height 15
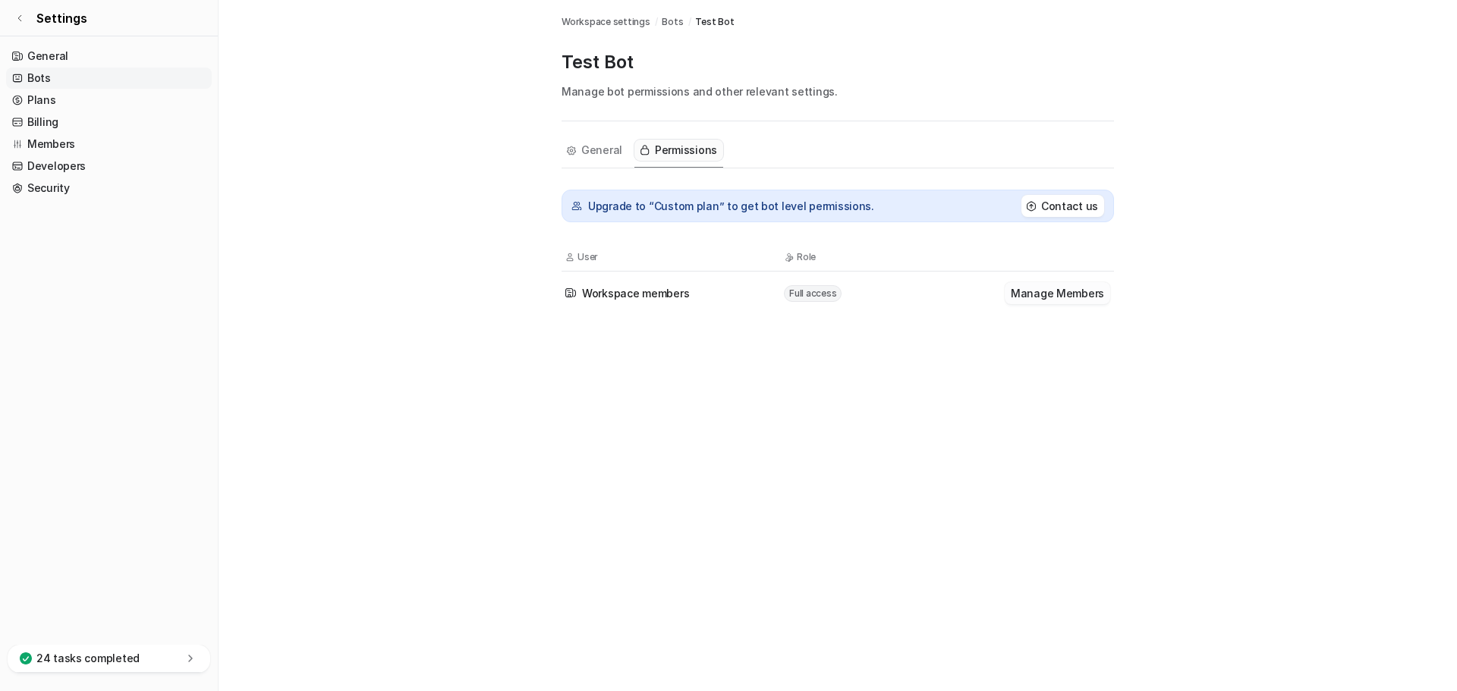
click at [1061, 294] on button "Manage Members" at bounding box center [1057, 293] width 105 height 22
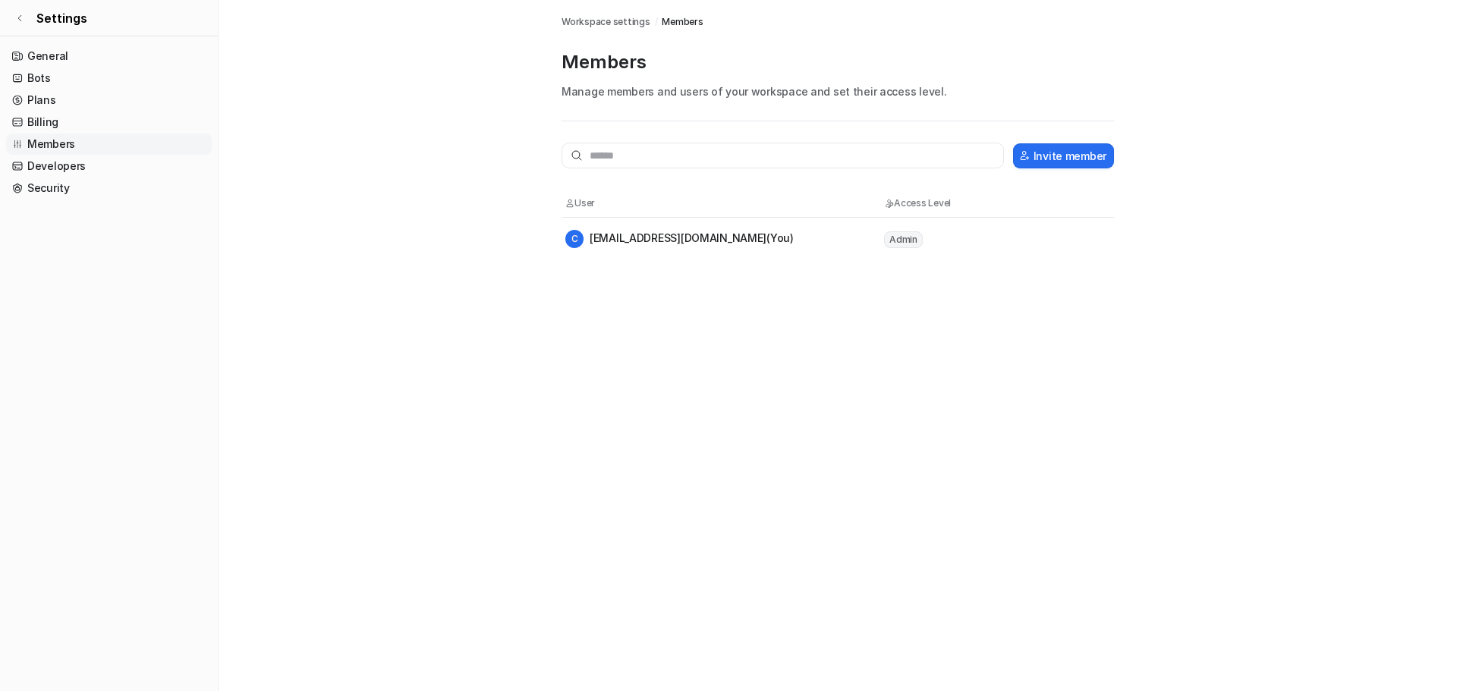
click at [624, 24] on span "Workspace settings" at bounding box center [605, 22] width 89 height 14
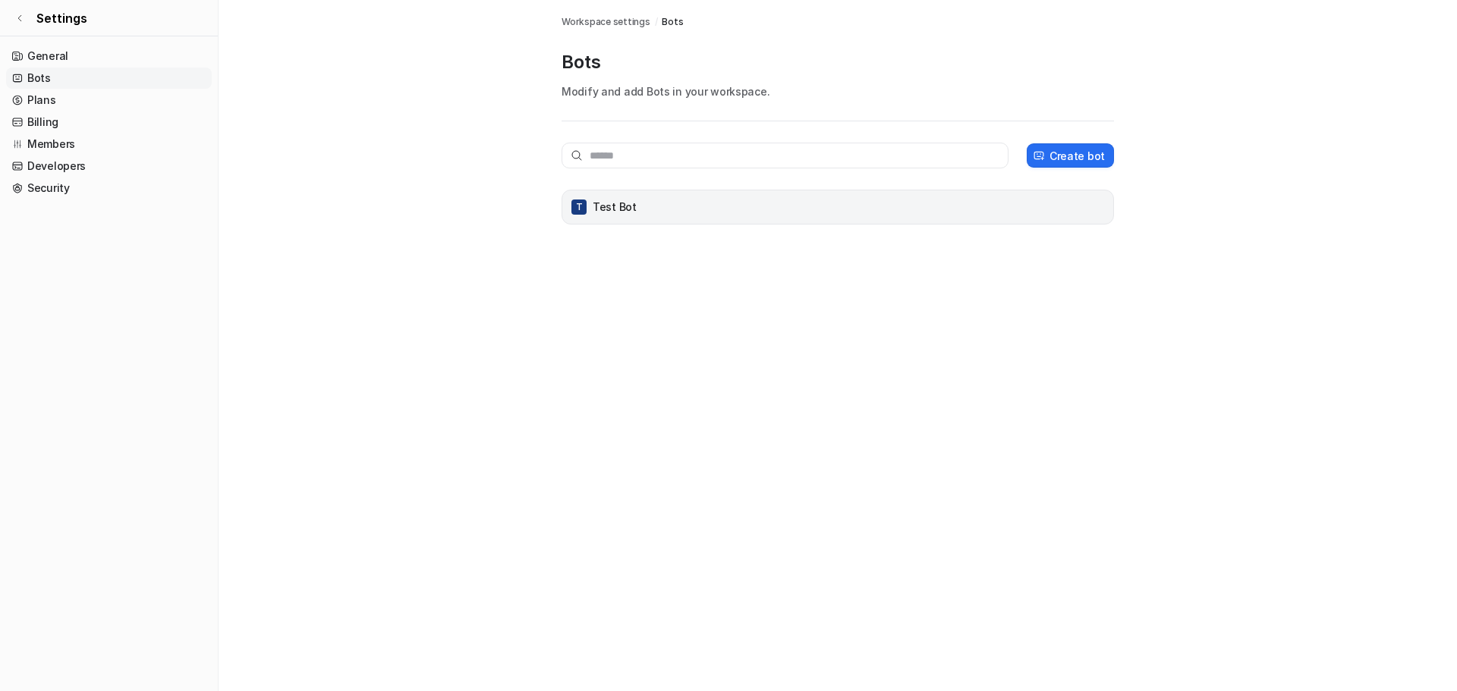
click at [637, 210] on div "T Test Bot" at bounding box center [837, 207] width 539 height 21
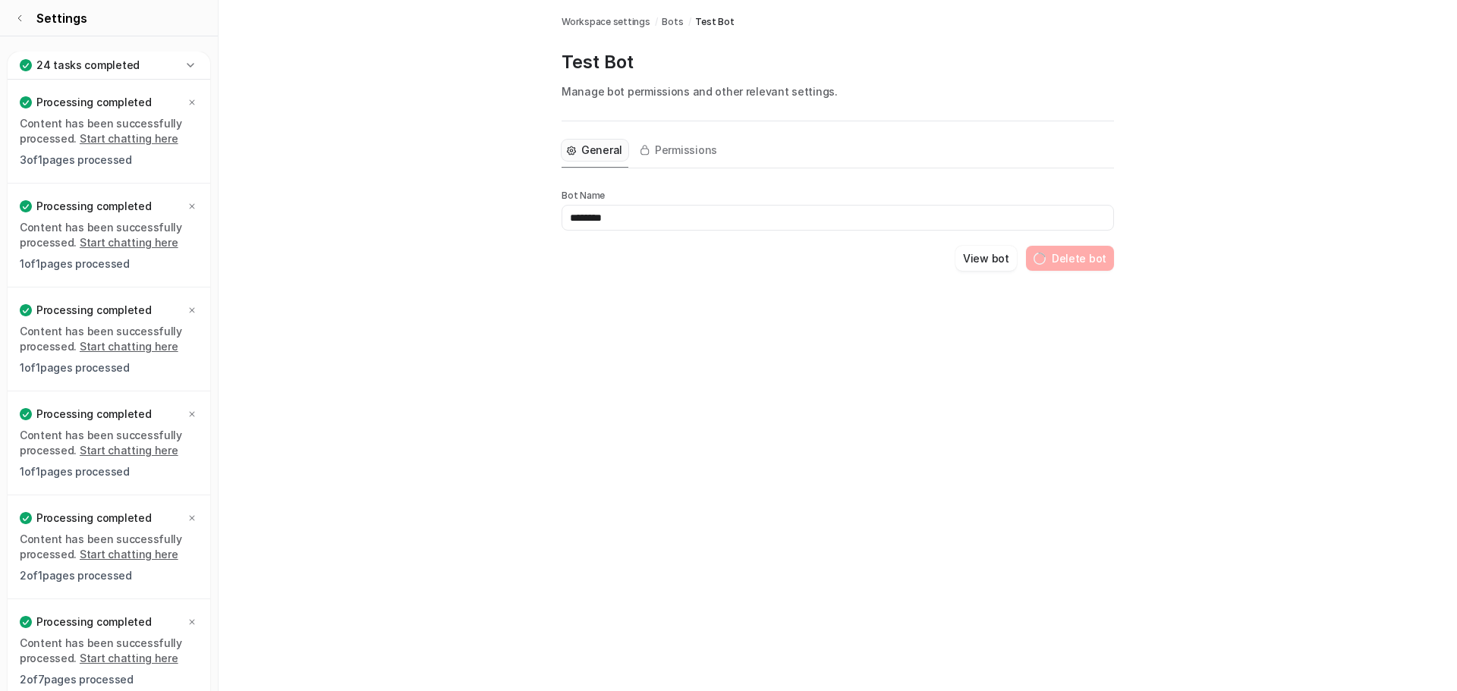
click at [195, 64] on icon at bounding box center [190, 65] width 15 height 15
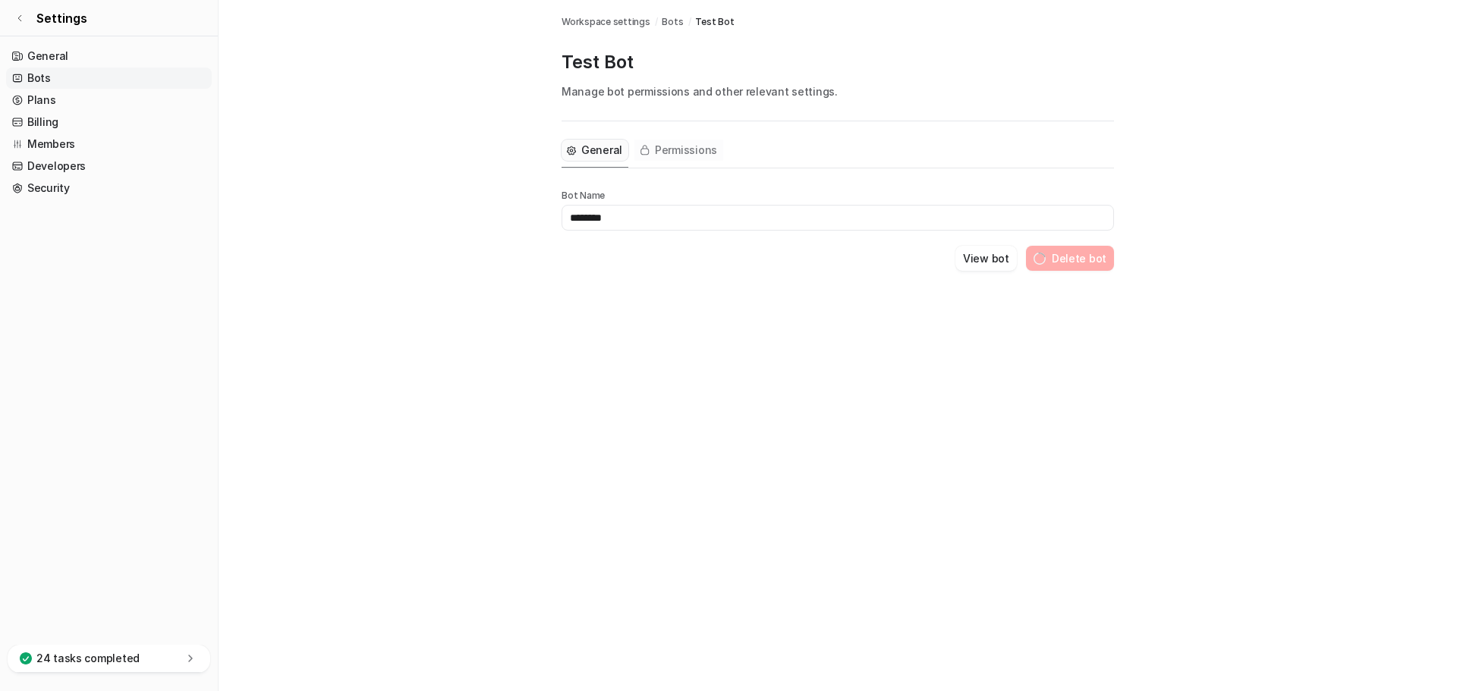
click at [670, 156] on span "Permissions" at bounding box center [686, 150] width 62 height 15
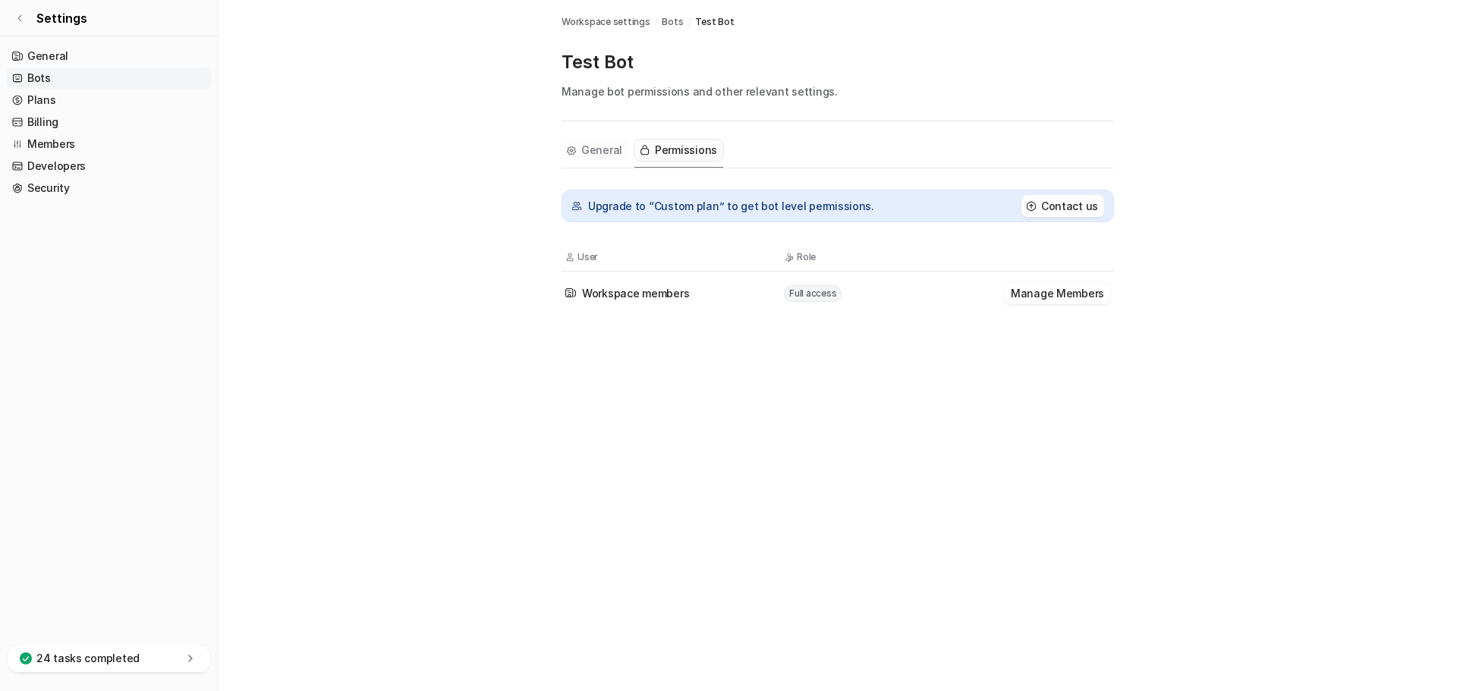
click at [602, 150] on span "General" at bounding box center [601, 150] width 41 height 15
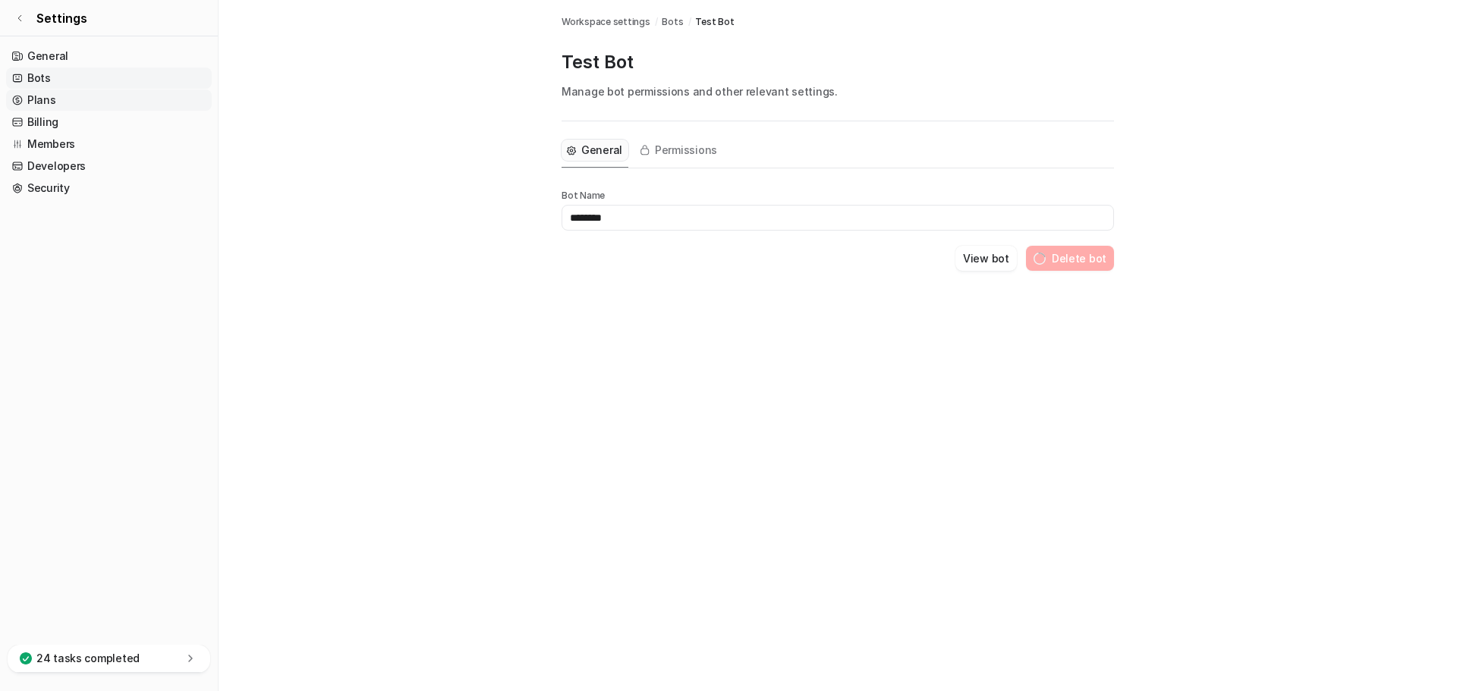
click at [52, 98] on link "Plans" at bounding box center [109, 100] width 206 height 21
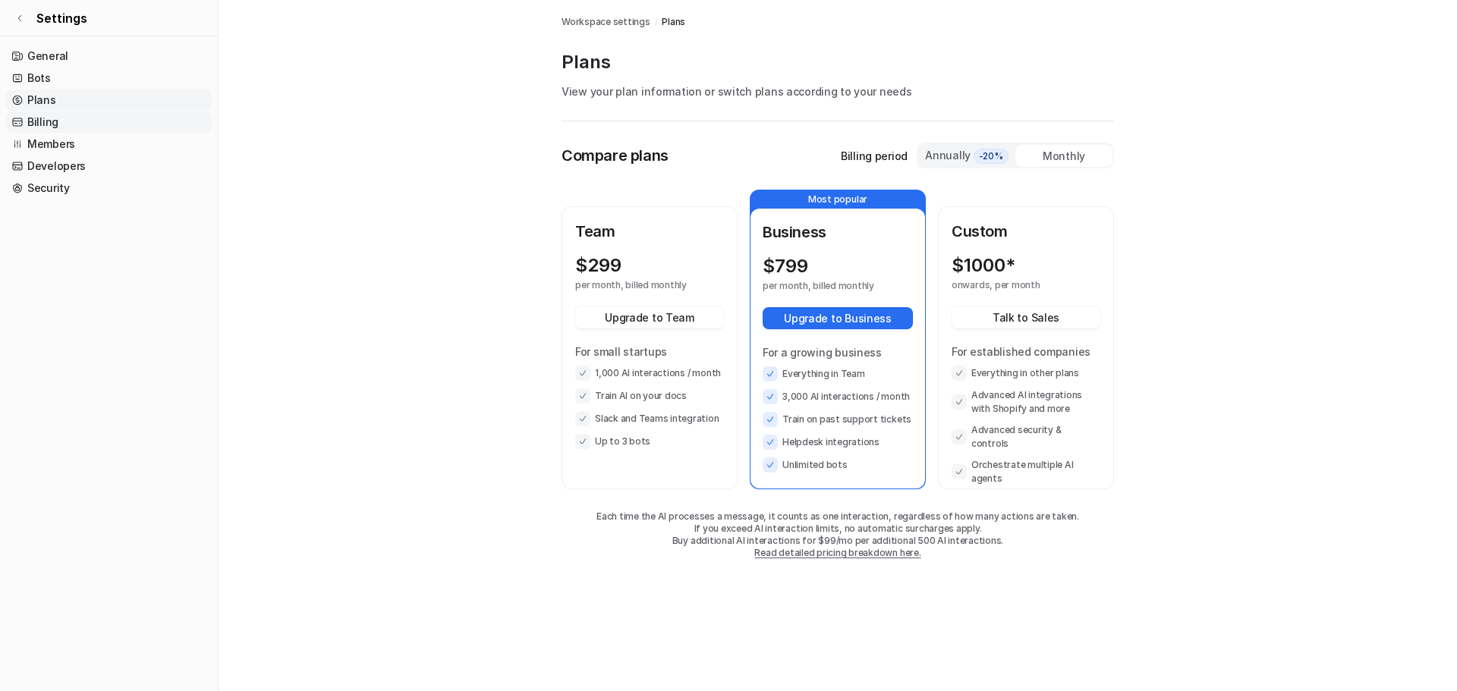
click at [50, 123] on link "Billing" at bounding box center [109, 122] width 206 height 21
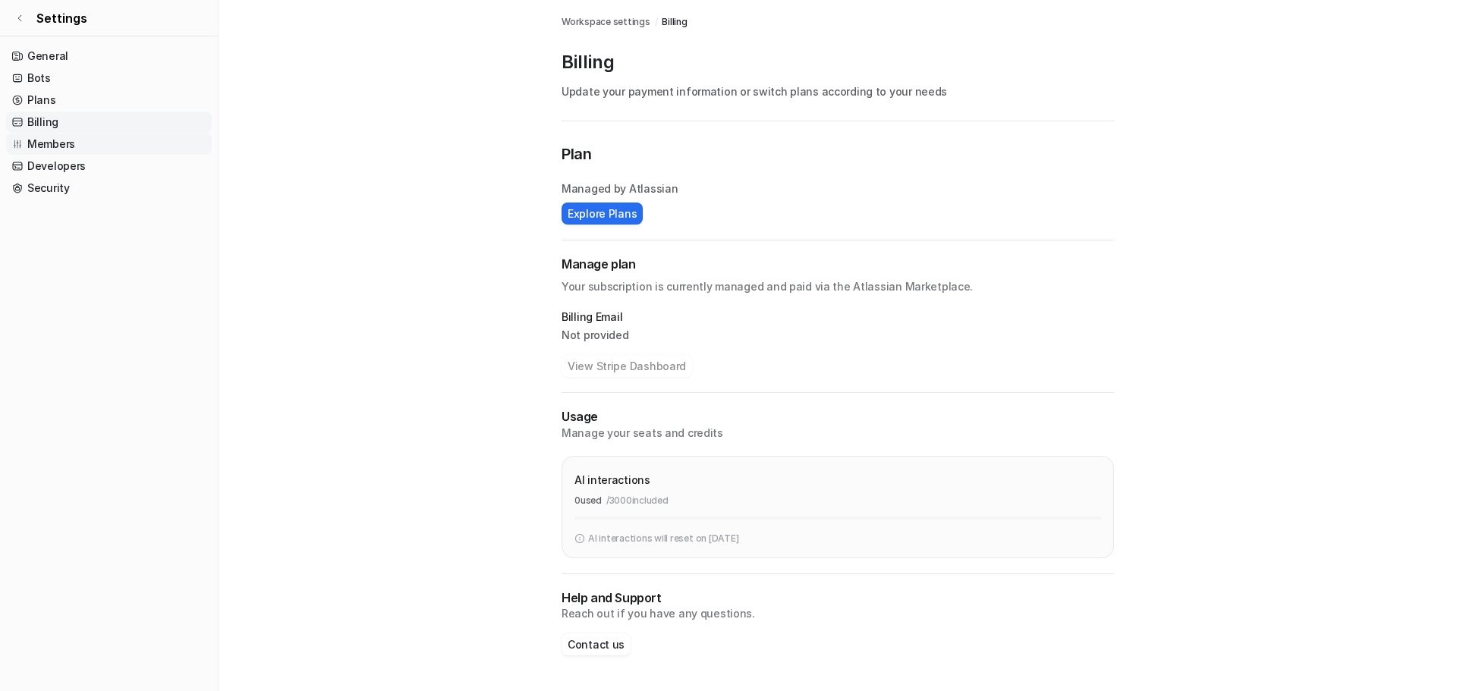
click at [62, 143] on link "Members" at bounding box center [109, 144] width 206 height 21
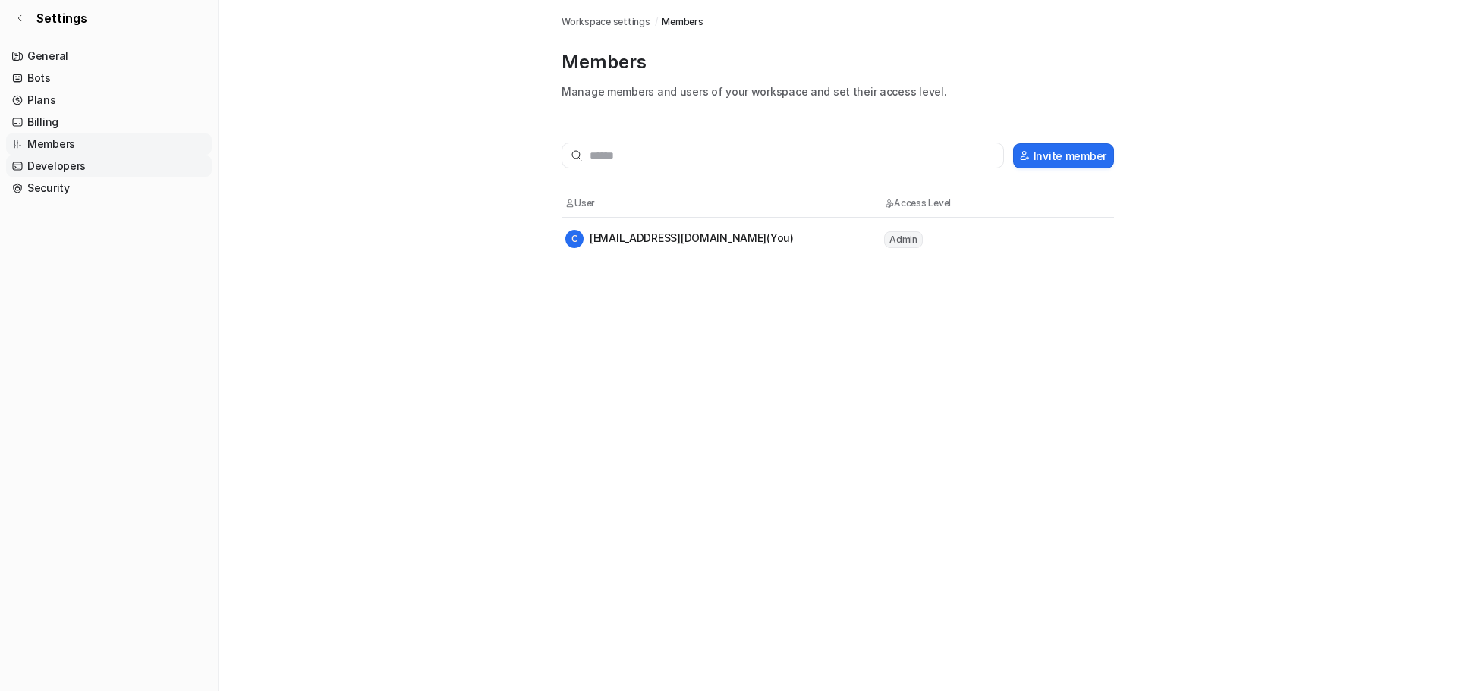
click at [68, 166] on link "Developers" at bounding box center [109, 166] width 206 height 21
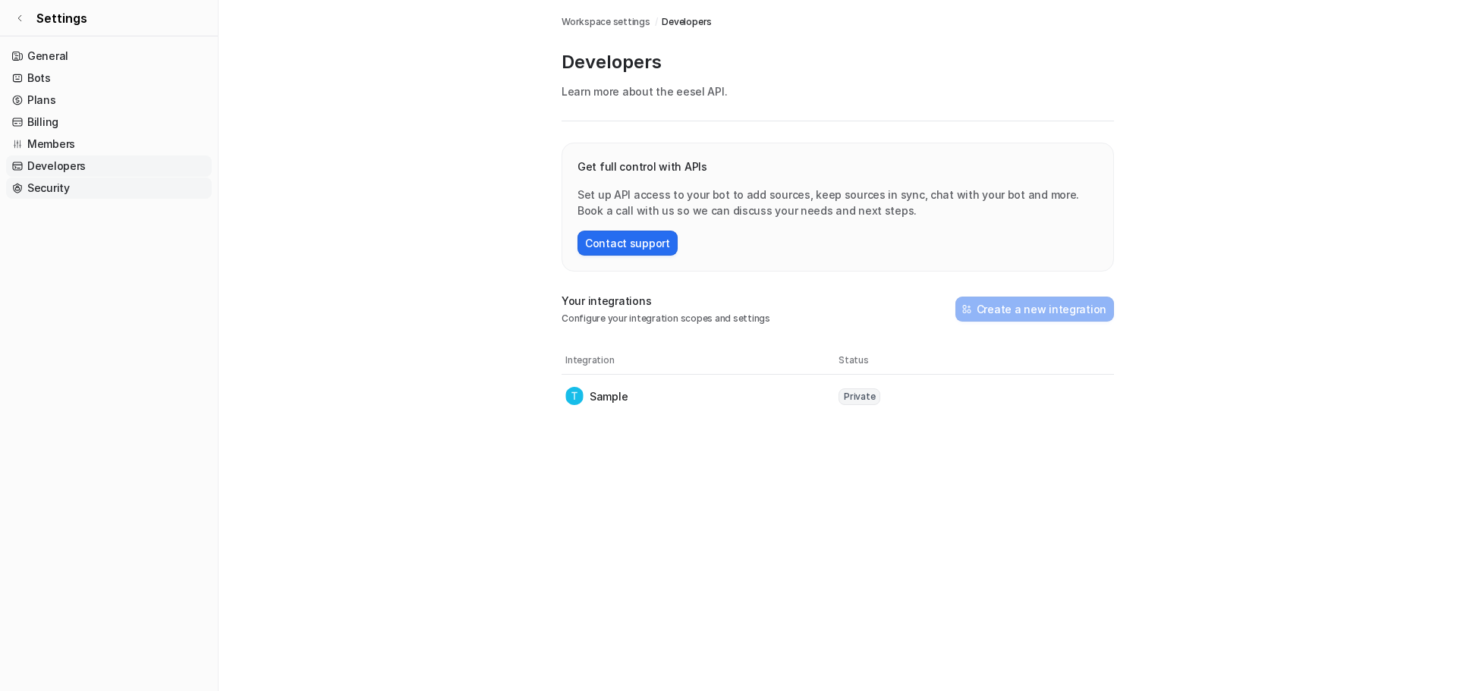
click at [53, 189] on link "Security" at bounding box center [109, 188] width 206 height 21
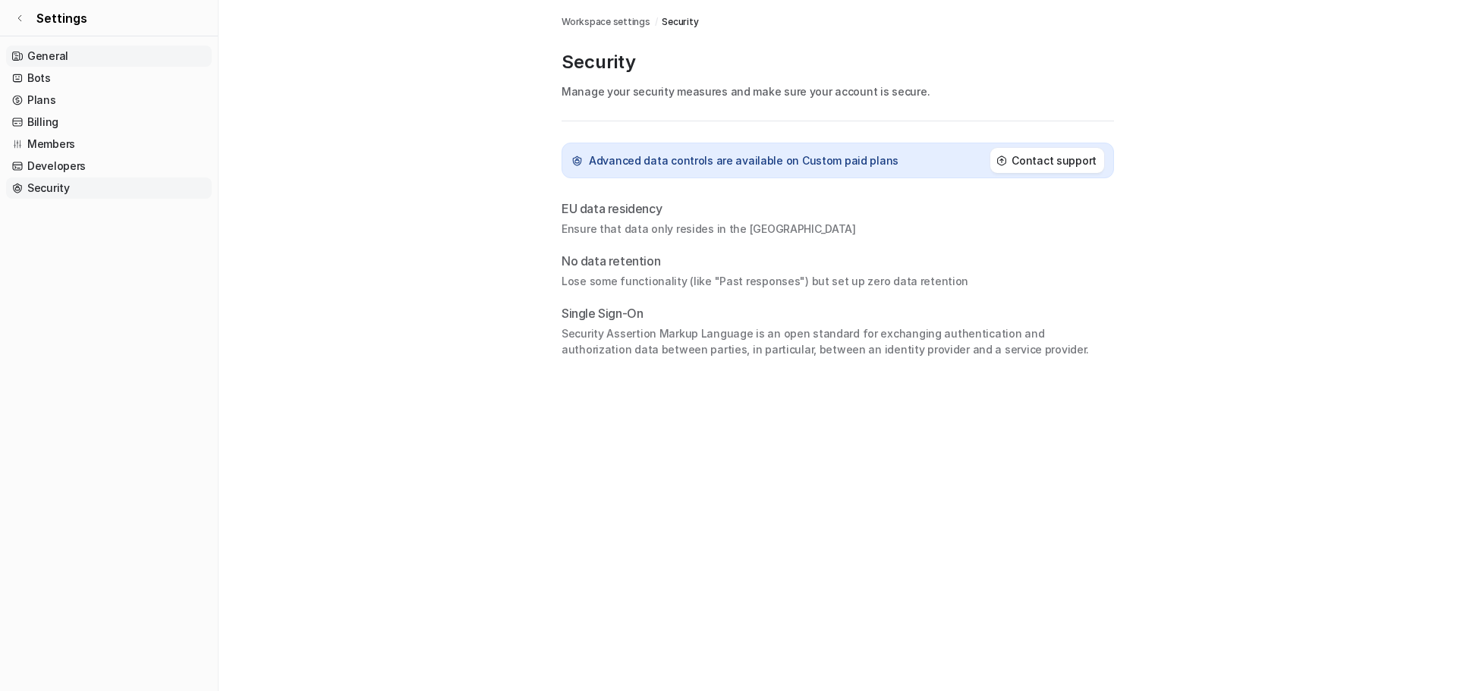
click at [55, 61] on link "General" at bounding box center [109, 56] width 206 height 21
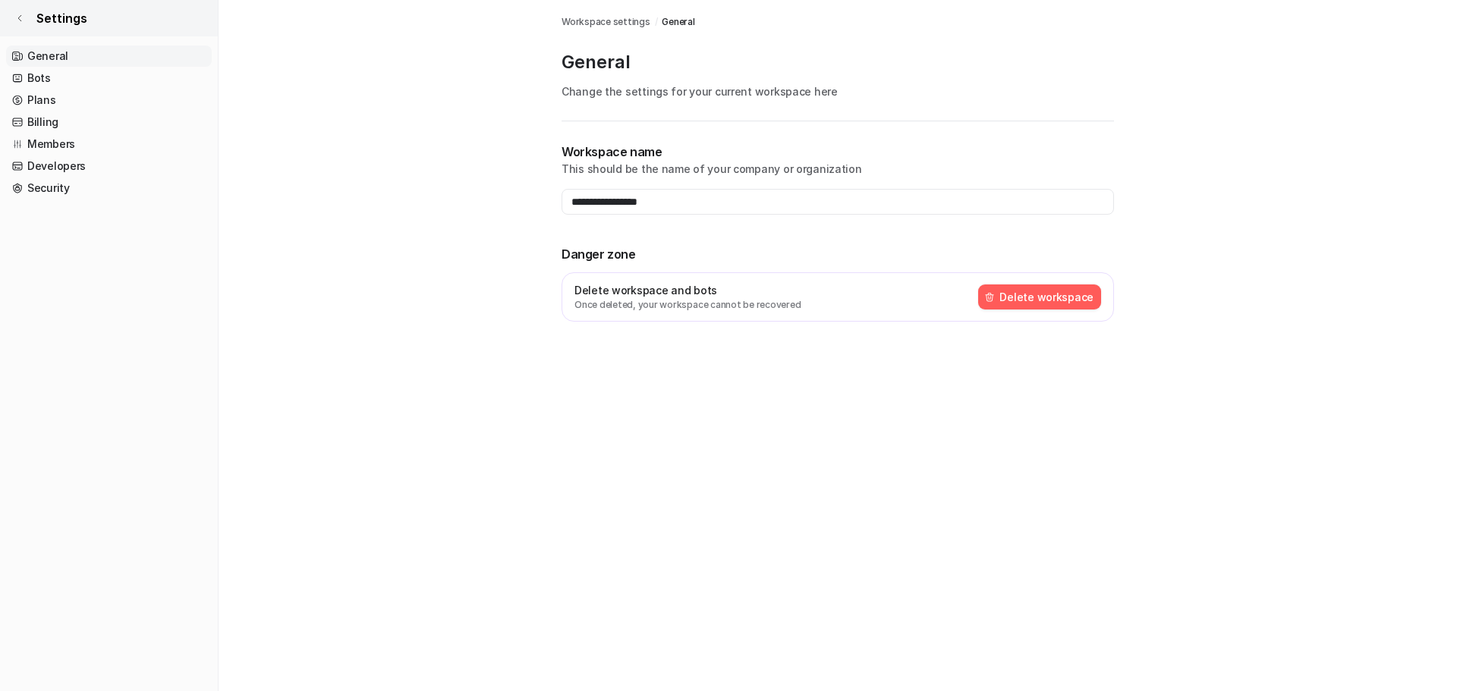
click at [20, 23] on link "Settings" at bounding box center [109, 18] width 218 height 36
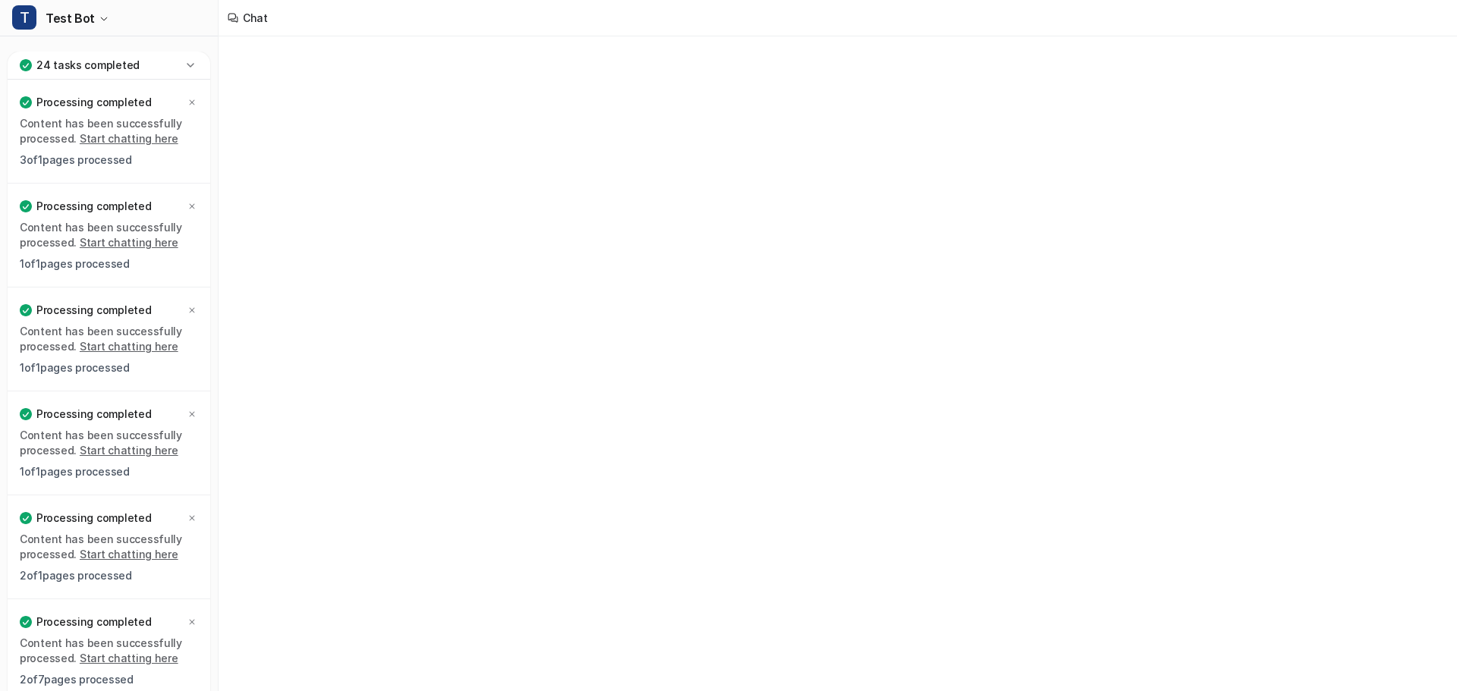
click at [193, 68] on icon at bounding box center [190, 65] width 15 height 15
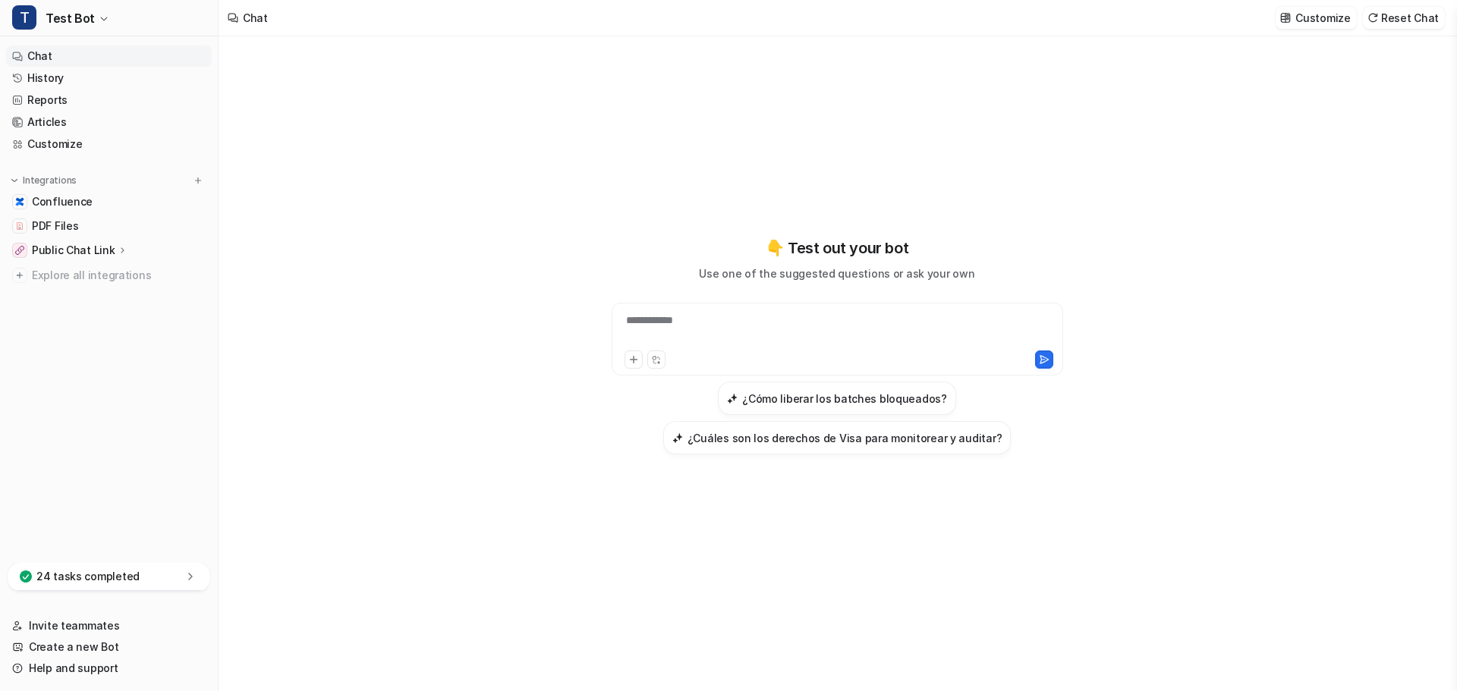
click at [109, 578] on p "24 tasks completed" at bounding box center [87, 576] width 103 height 15
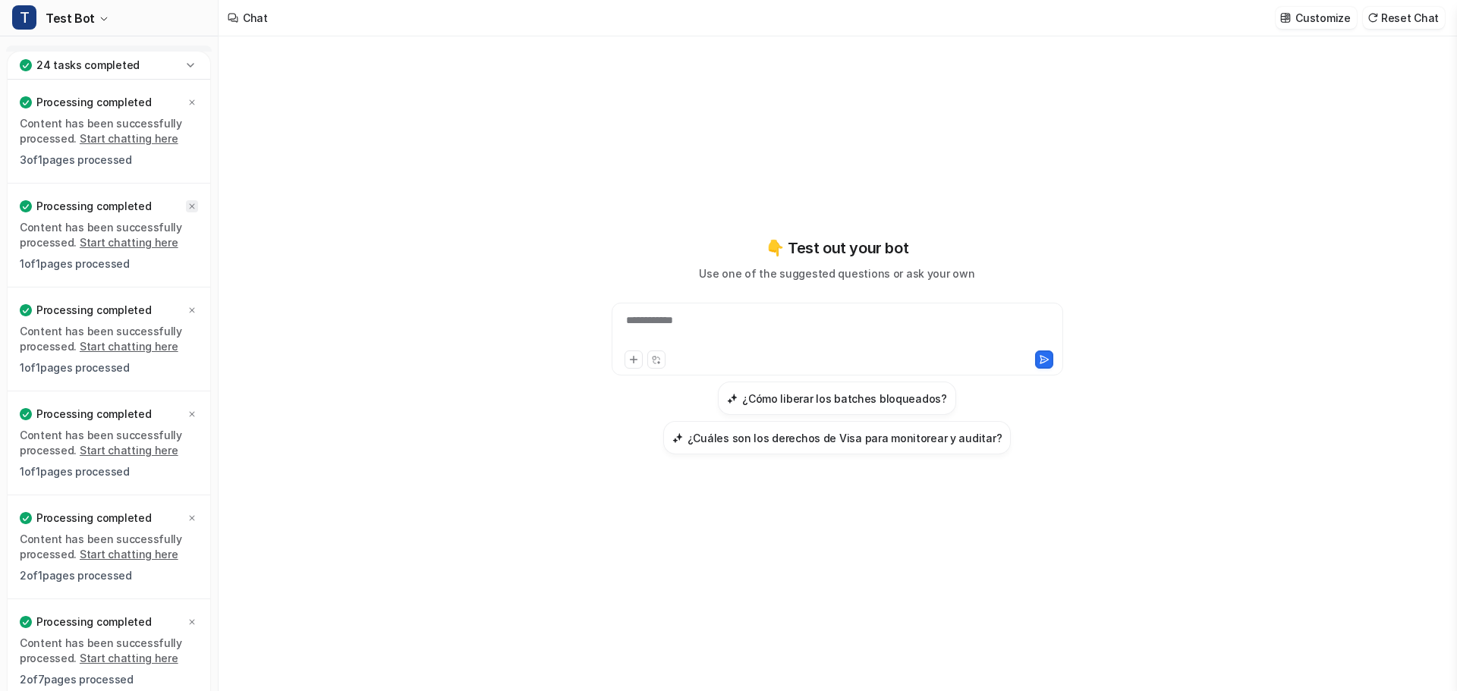
click at [193, 210] on icon at bounding box center [191, 206] width 9 height 9
click at [195, 59] on icon at bounding box center [190, 65] width 15 height 15
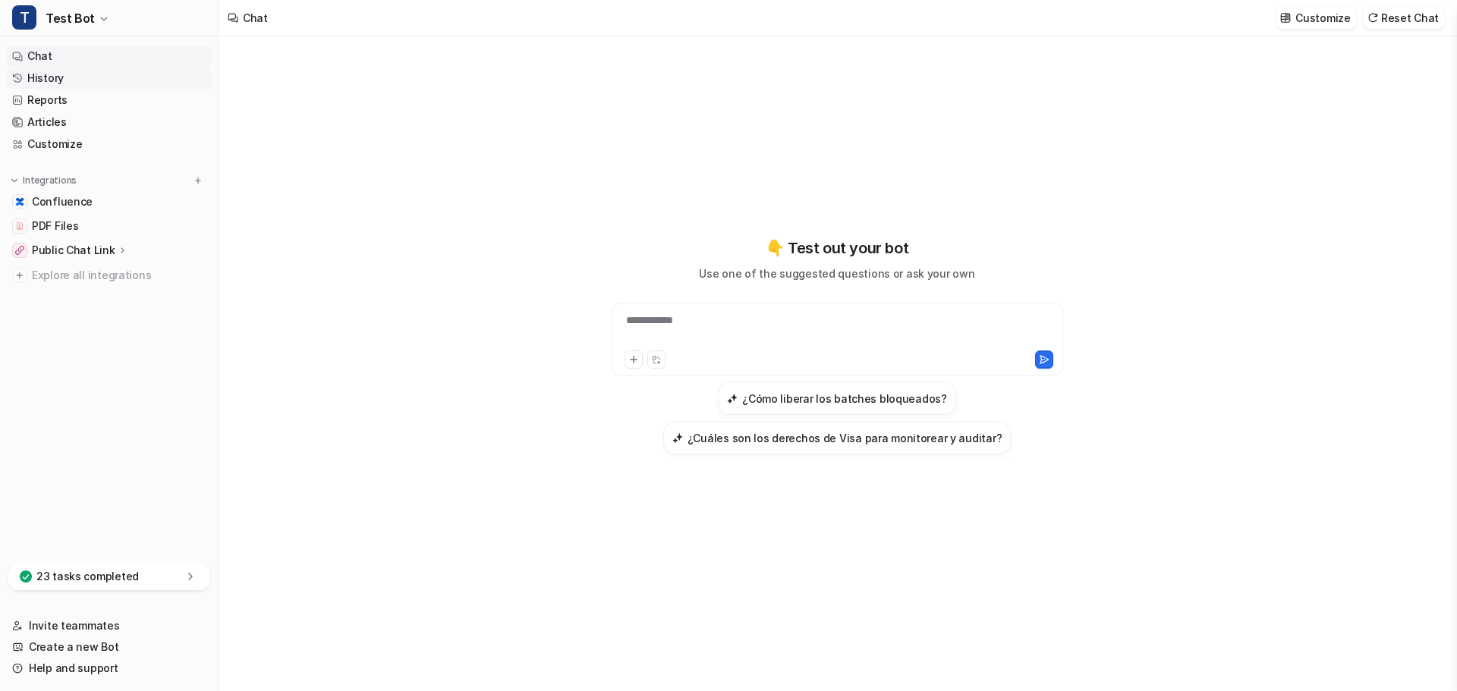
click at [64, 81] on link "History" at bounding box center [109, 78] width 206 height 21
